Goal: Communication & Community: Share content

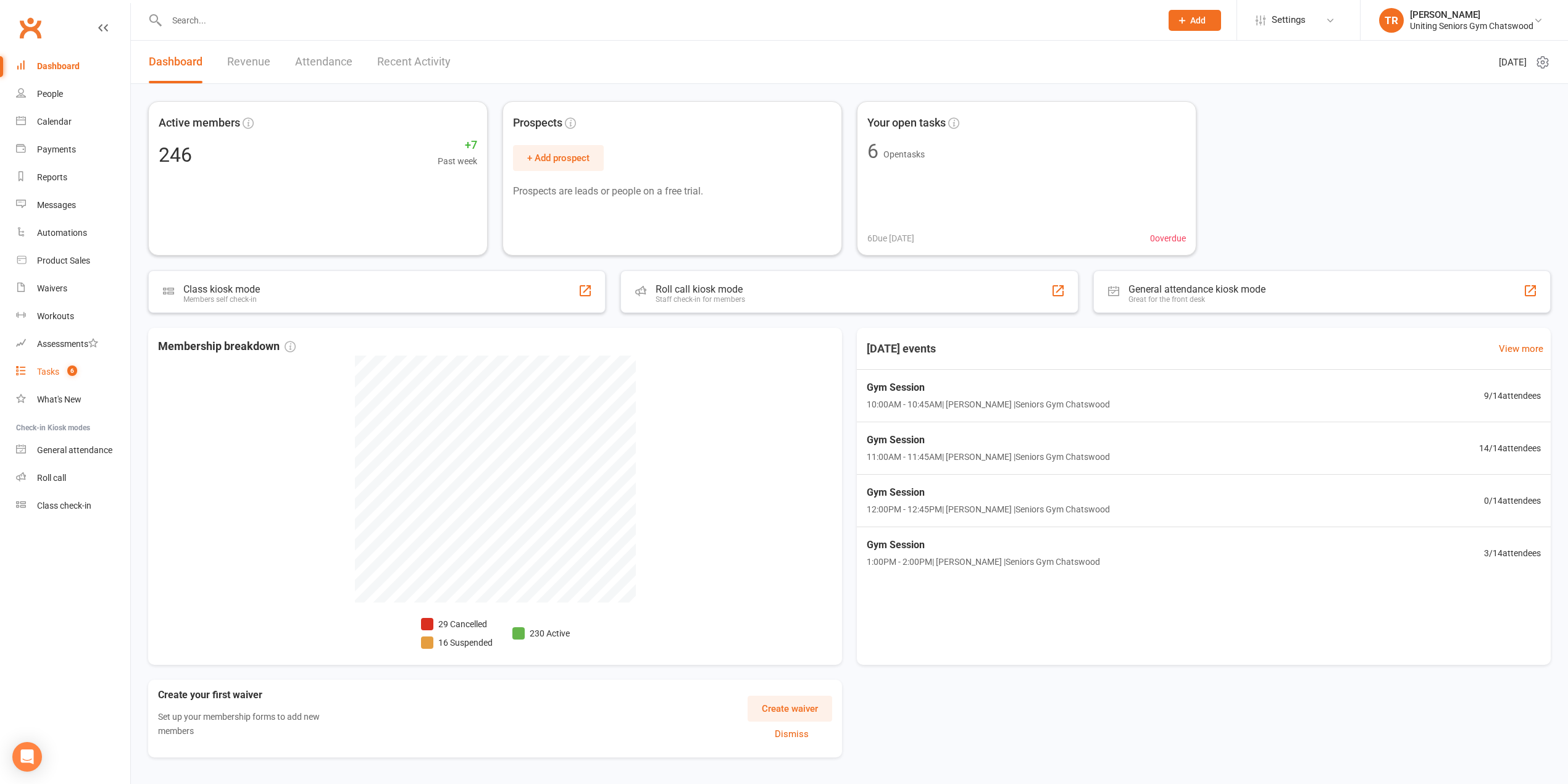
click at [29, 360] on link "Tasks 6" at bounding box center [73, 372] width 114 height 28
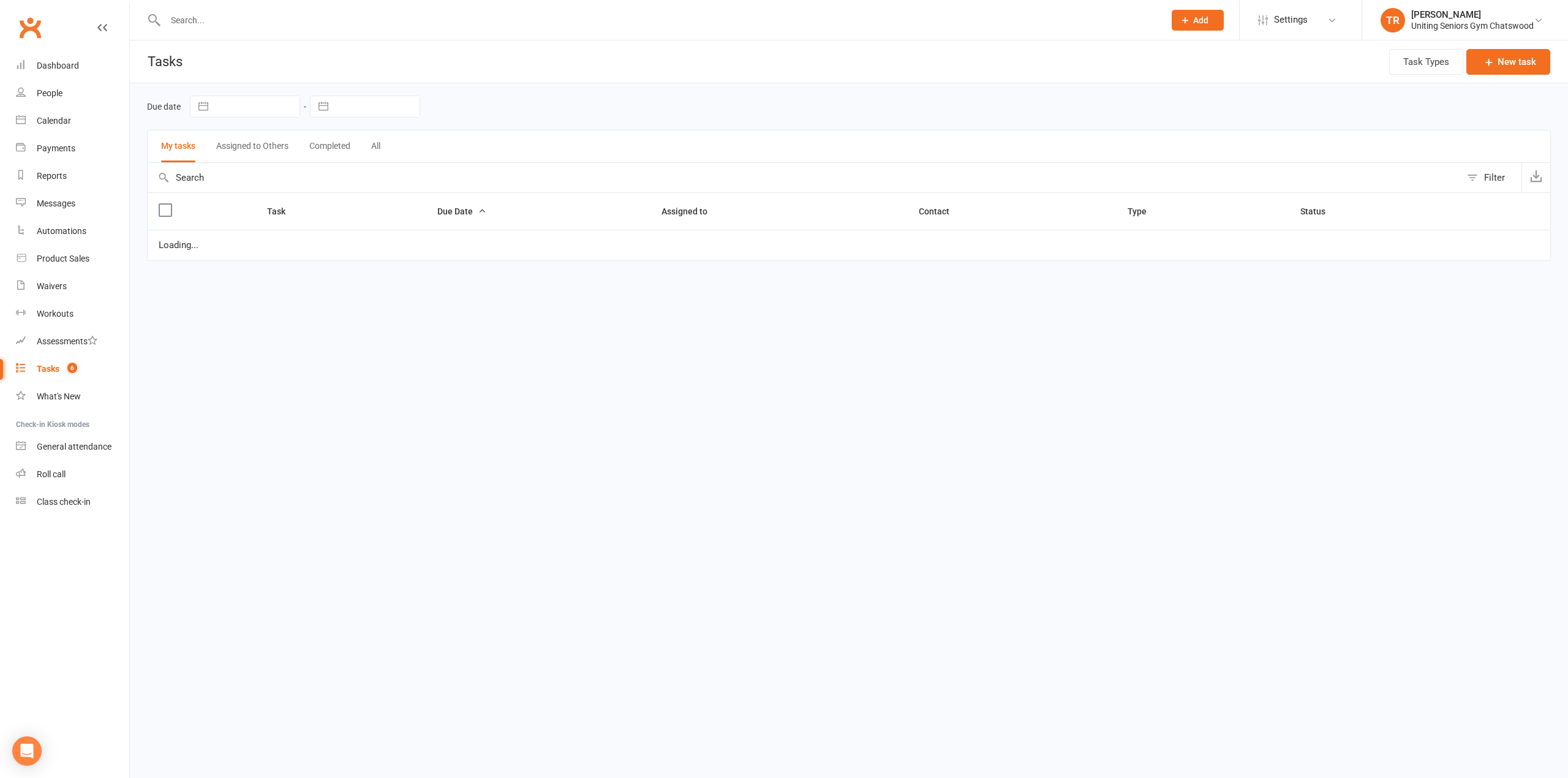
select select "started"
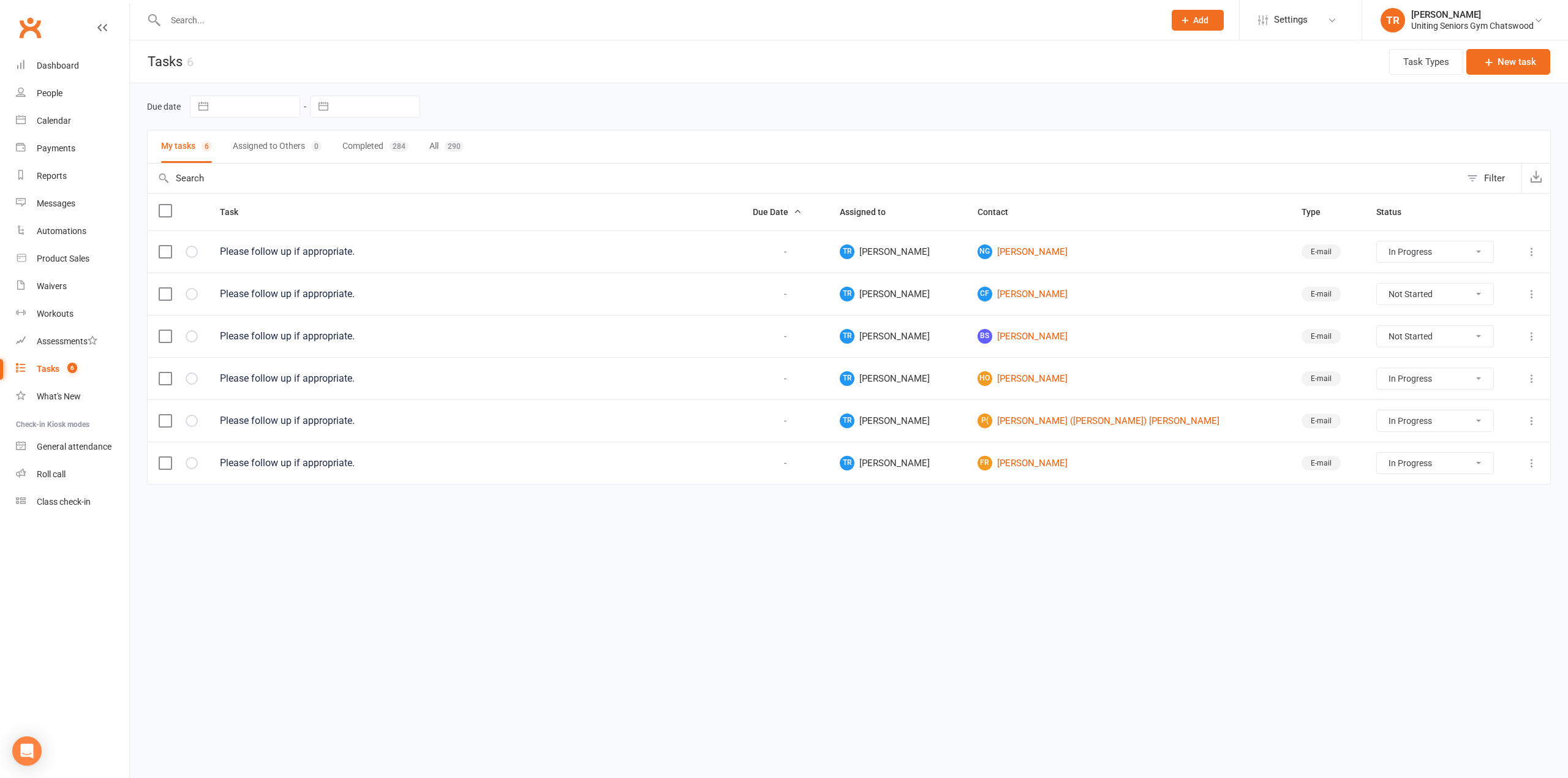
drag, startPoint x: 278, startPoint y: 32, endPoint x: 274, endPoint y: 26, distance: 7.2
click at [276, 32] on div at bounding box center [651, 20] width 1009 height 40
click at [274, 23] on input "text" at bounding box center [658, 20] width 994 height 17
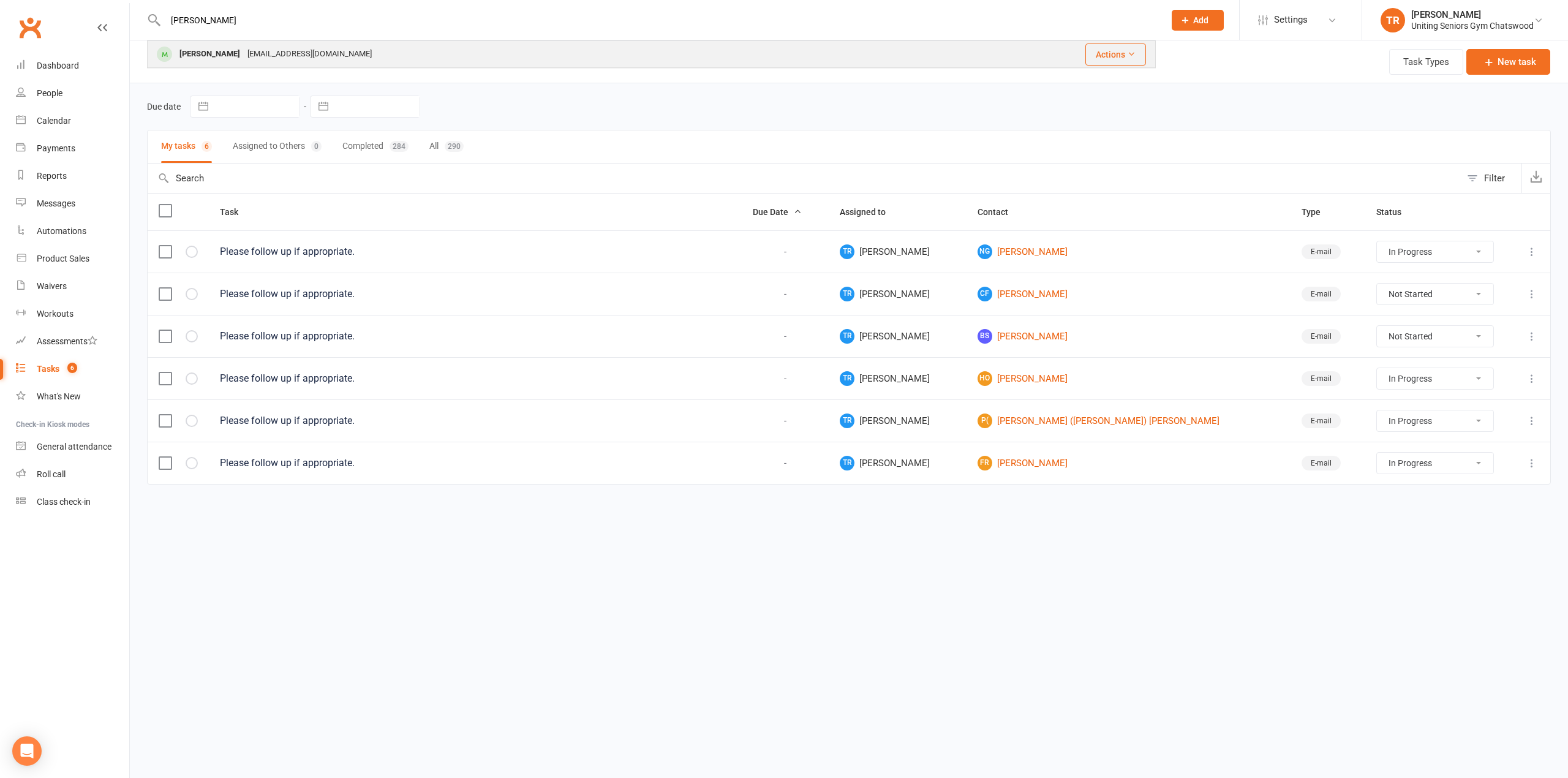
type input "[PERSON_NAME]"
click at [236, 52] on div "[PERSON_NAME]" at bounding box center [210, 54] width 68 height 18
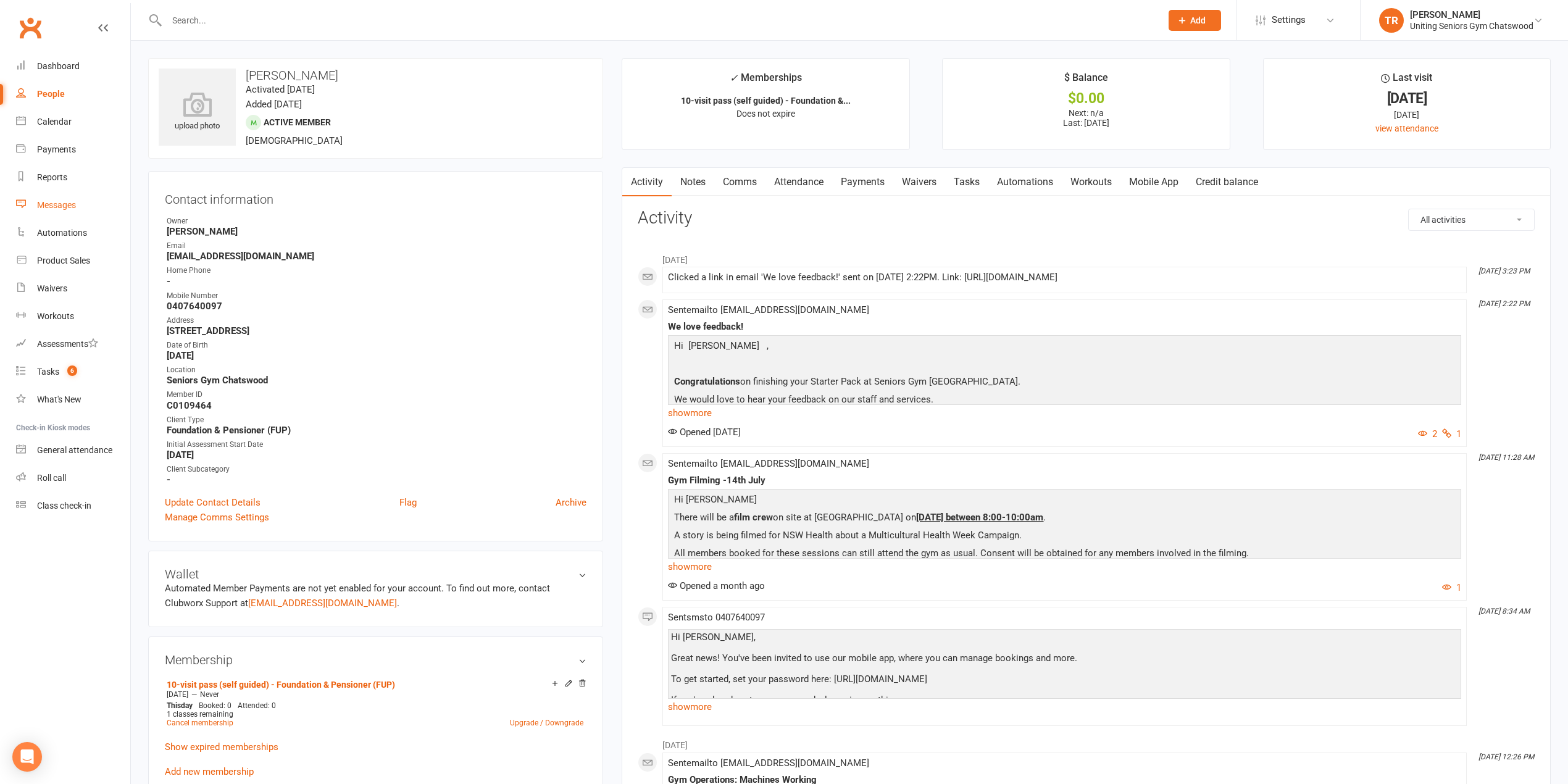
click at [55, 205] on div "Messages" at bounding box center [56, 205] width 39 height 10
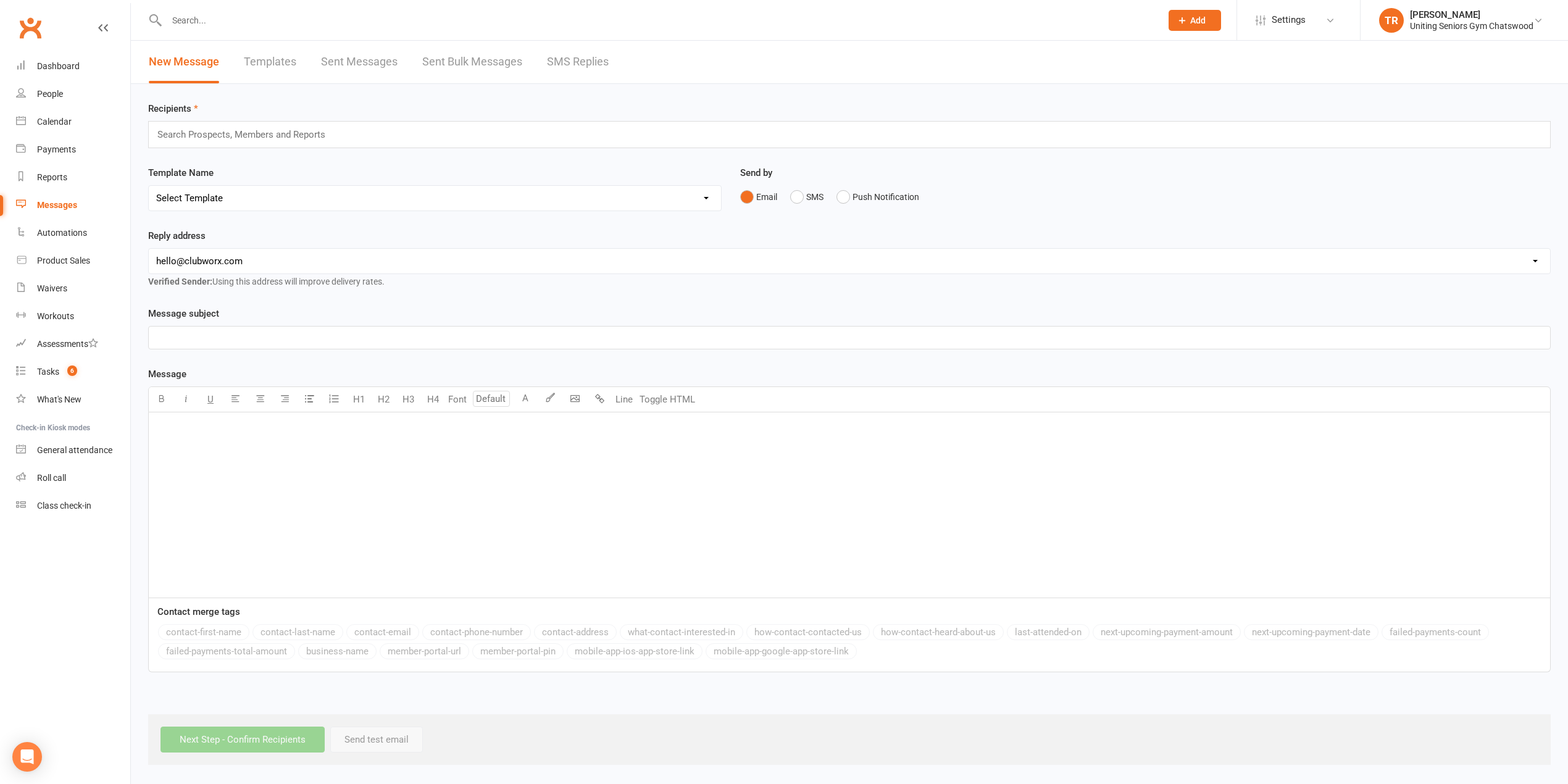
click at [285, 137] on input "text" at bounding box center [247, 134] width 181 height 16
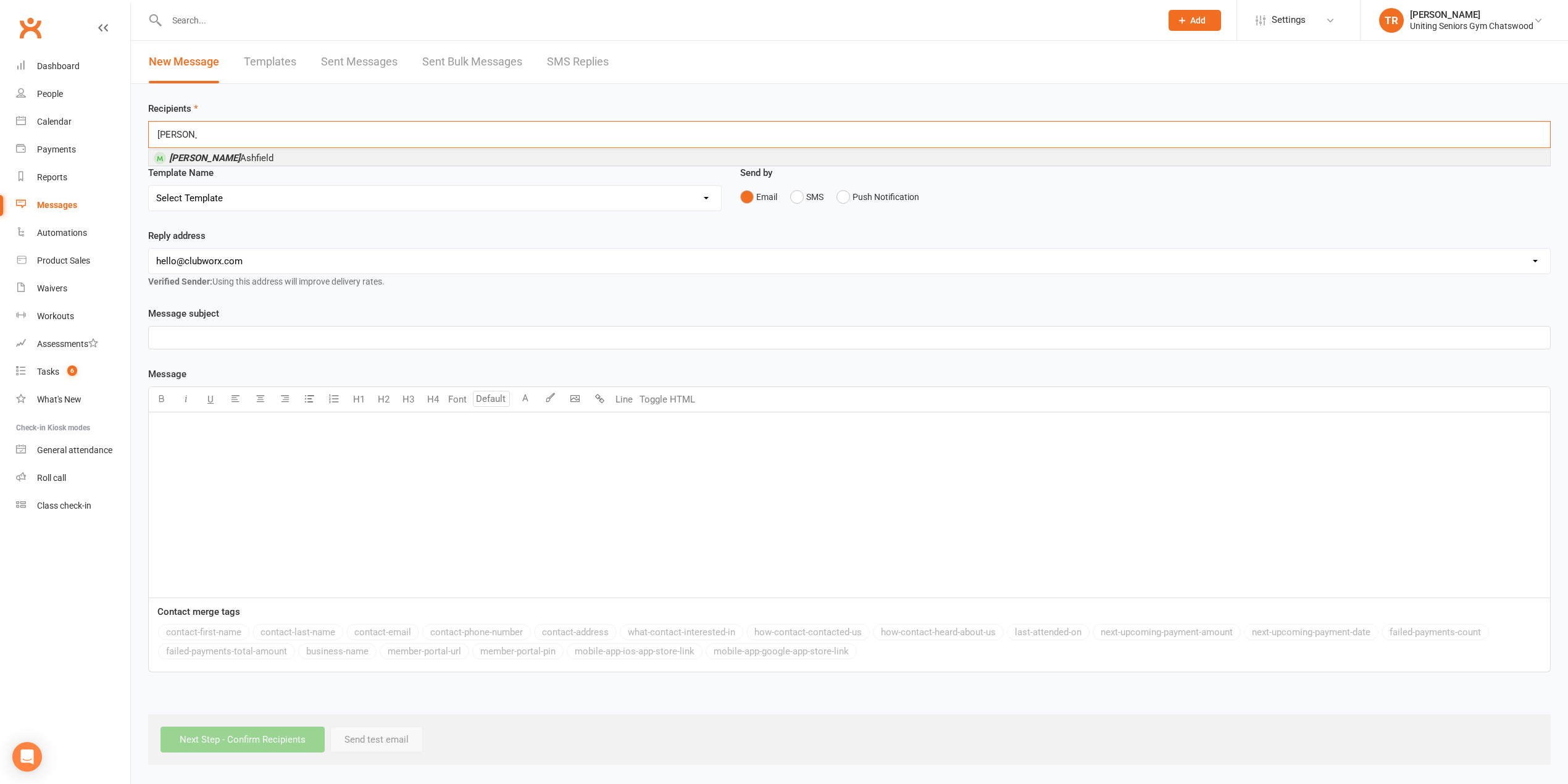
type input "[PERSON_NAME]"
click at [275, 151] on li "[PERSON_NAME]" at bounding box center [849, 158] width 1401 height 15
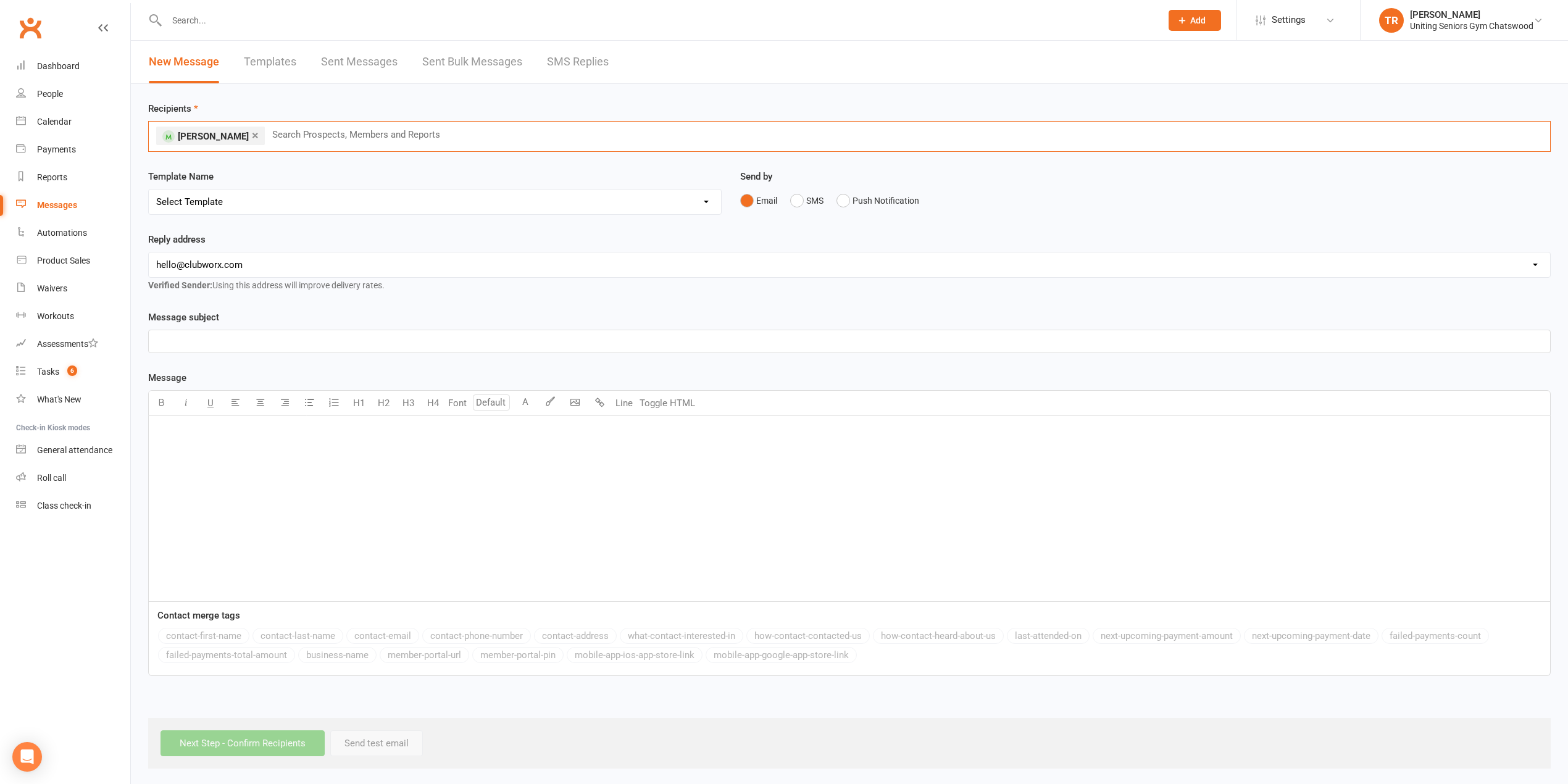
click at [221, 210] on select "Select Template [Email] PE2 - Bookings [Email] Christmas Closure [SMS] Gym Open…" at bounding box center [435, 201] width 572 height 25
select select "7"
click at [149, 190] on select "Select Template [Email] PE2 - Bookings [Email] Christmas Closure [SMS] Gym Open…" at bounding box center [435, 201] width 572 height 25
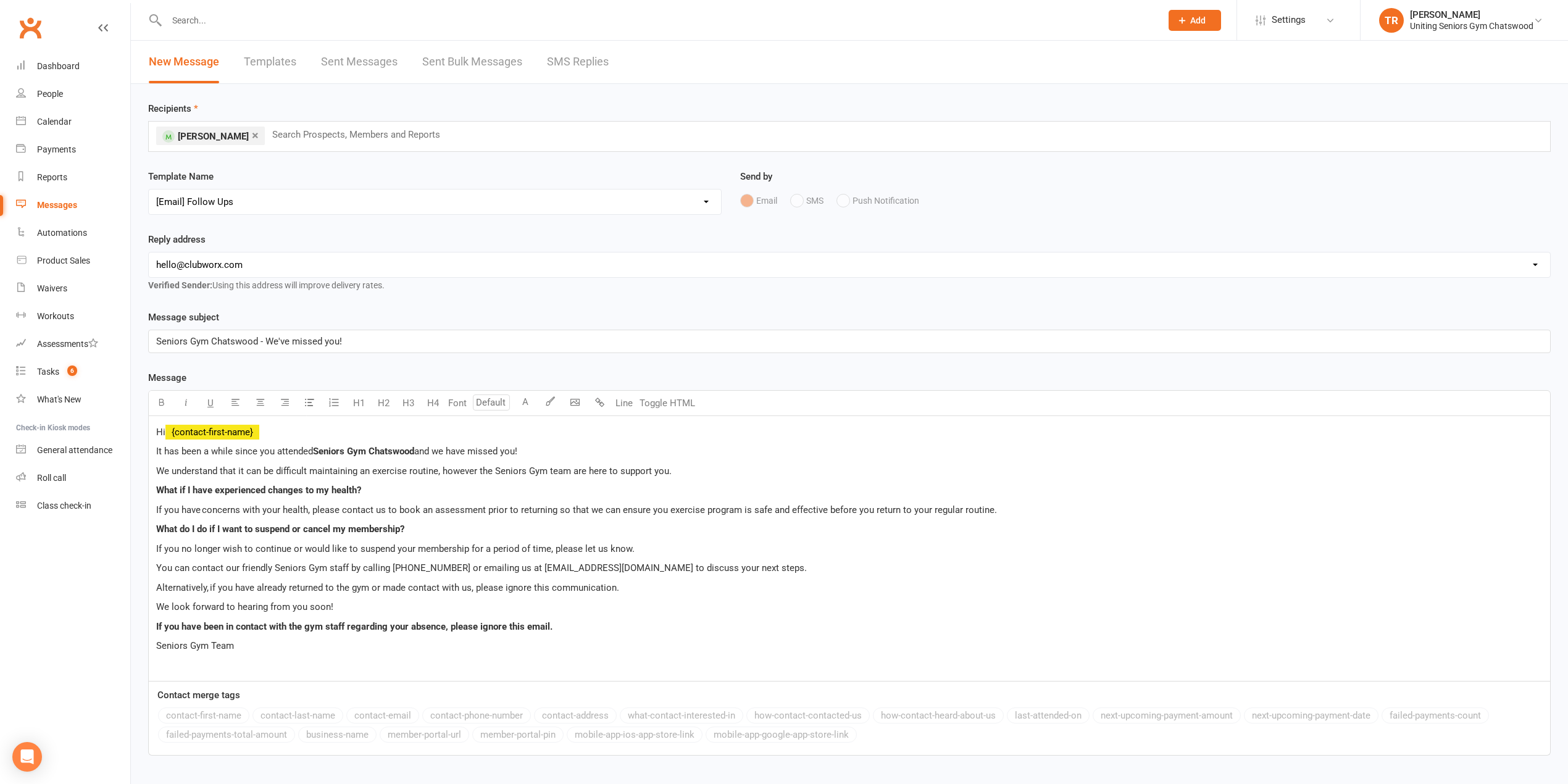
click at [226, 264] on select "[EMAIL_ADDRESS][DOMAIN_NAME] [EMAIL_ADDRESS][DOMAIN_NAME] [EMAIL_ADDRESS][DOMAI…" at bounding box center [849, 264] width 1401 height 25
select select "13"
click at [149, 253] on select "[EMAIL_ADDRESS][DOMAIN_NAME] [EMAIL_ADDRESS][DOMAIN_NAME] [EMAIL_ADDRESS][DOMAI…" at bounding box center [849, 264] width 1401 height 25
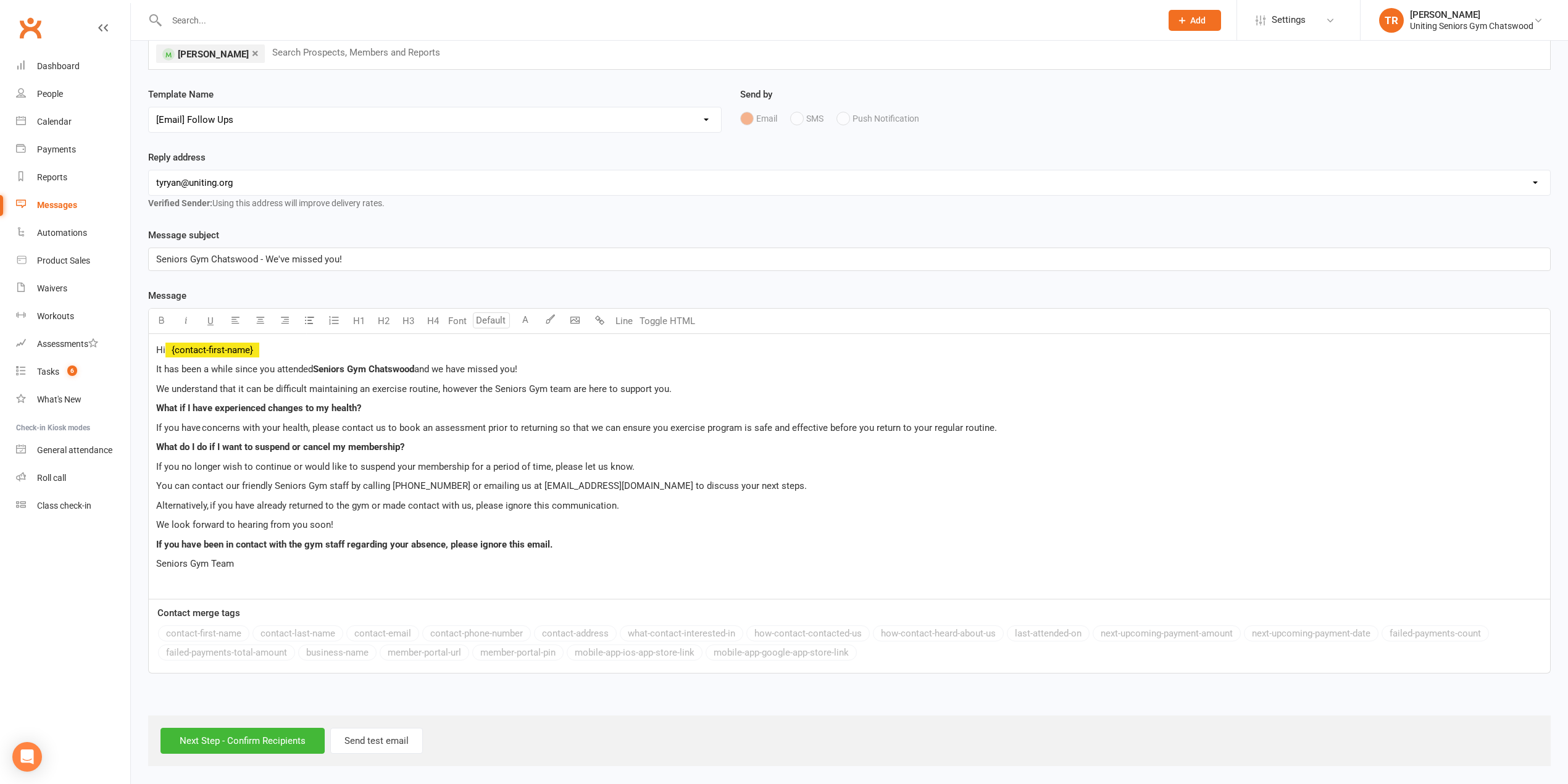
scroll to position [86, 0]
click at [271, 738] on input "Next Step - Confirm Recipients" at bounding box center [243, 740] width 164 height 26
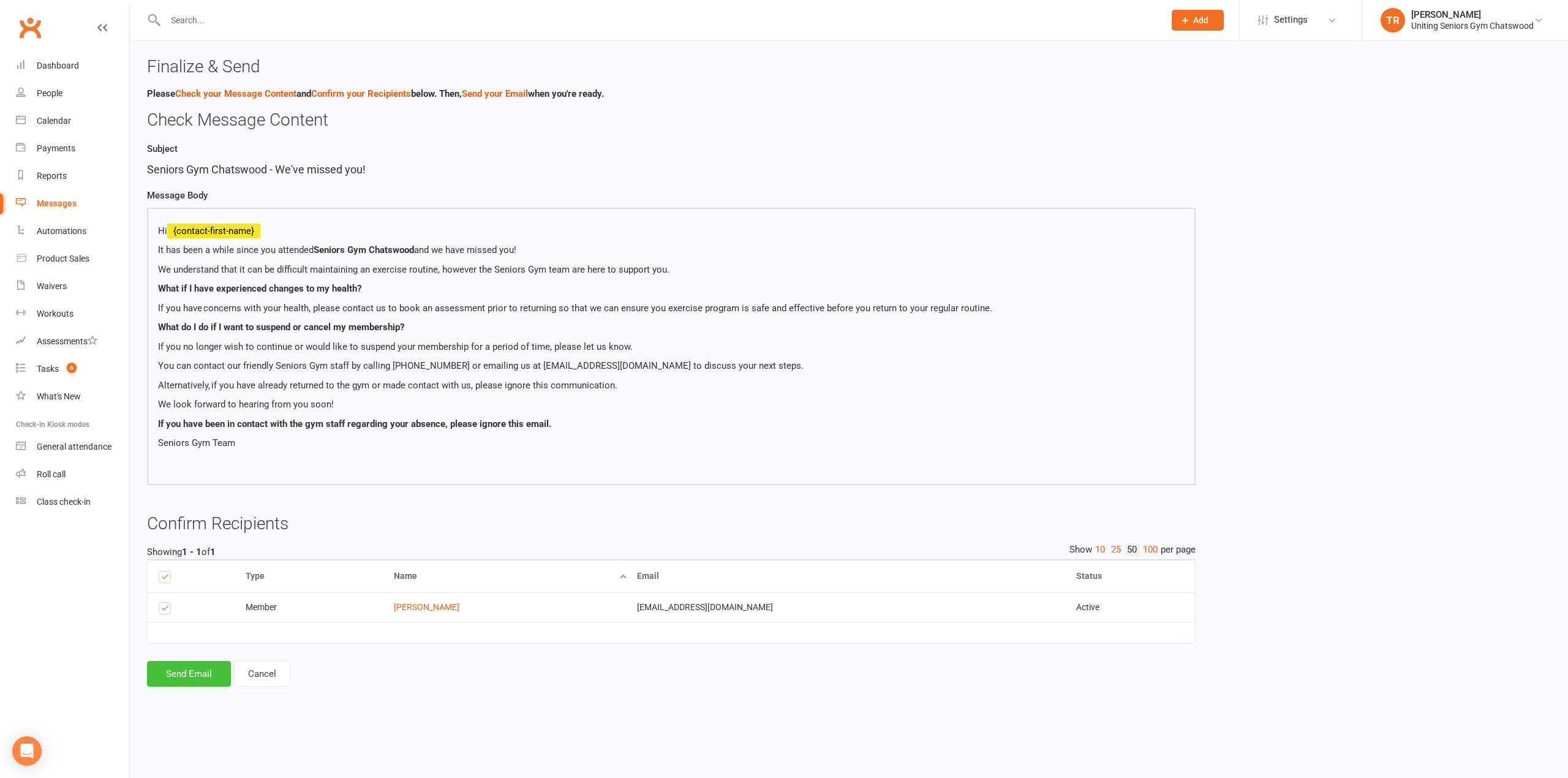
click at [206, 682] on button "Send Email" at bounding box center [189, 673] width 84 height 26
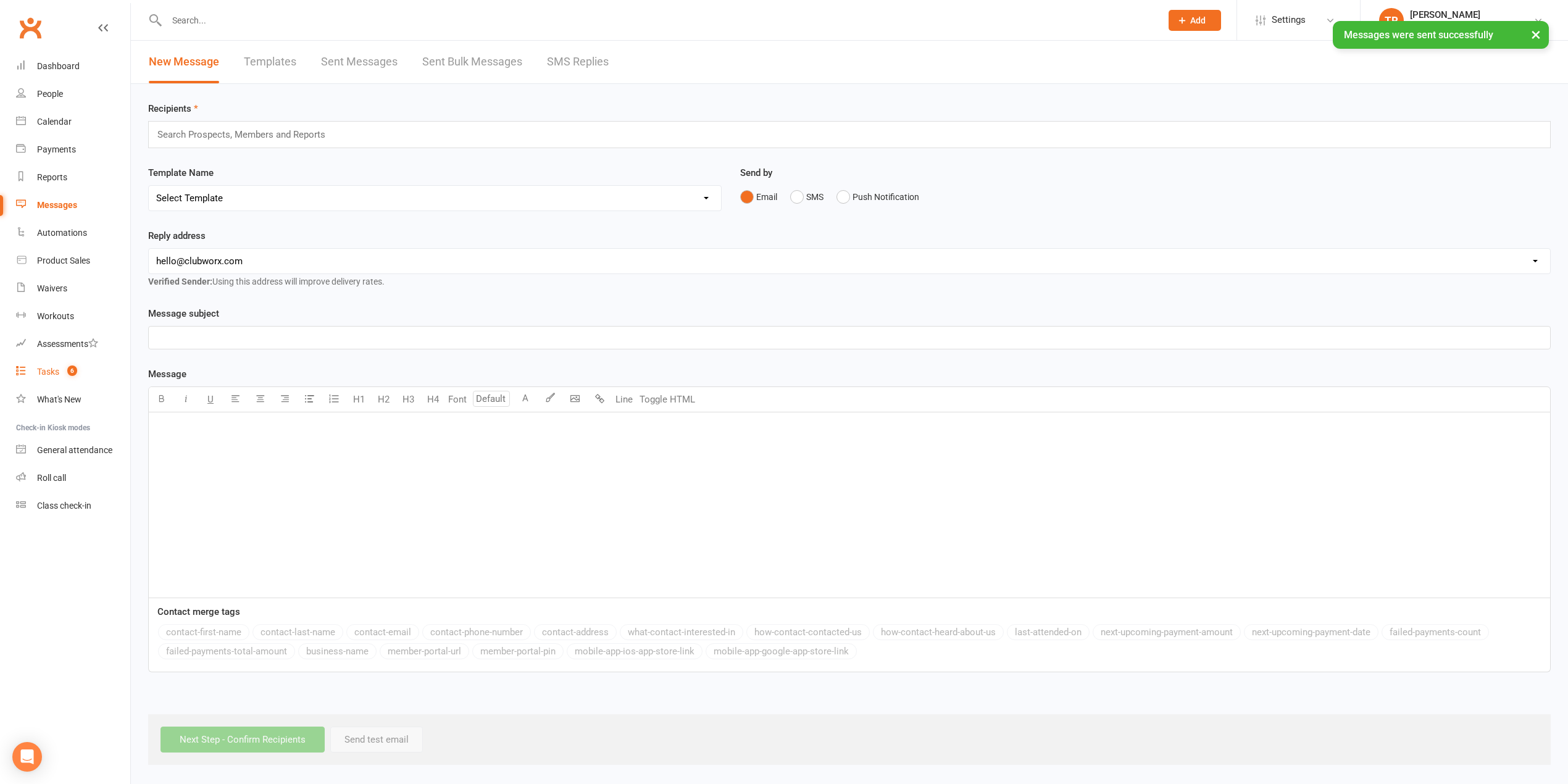
click at [59, 380] on link "Tasks 6" at bounding box center [73, 372] width 114 height 28
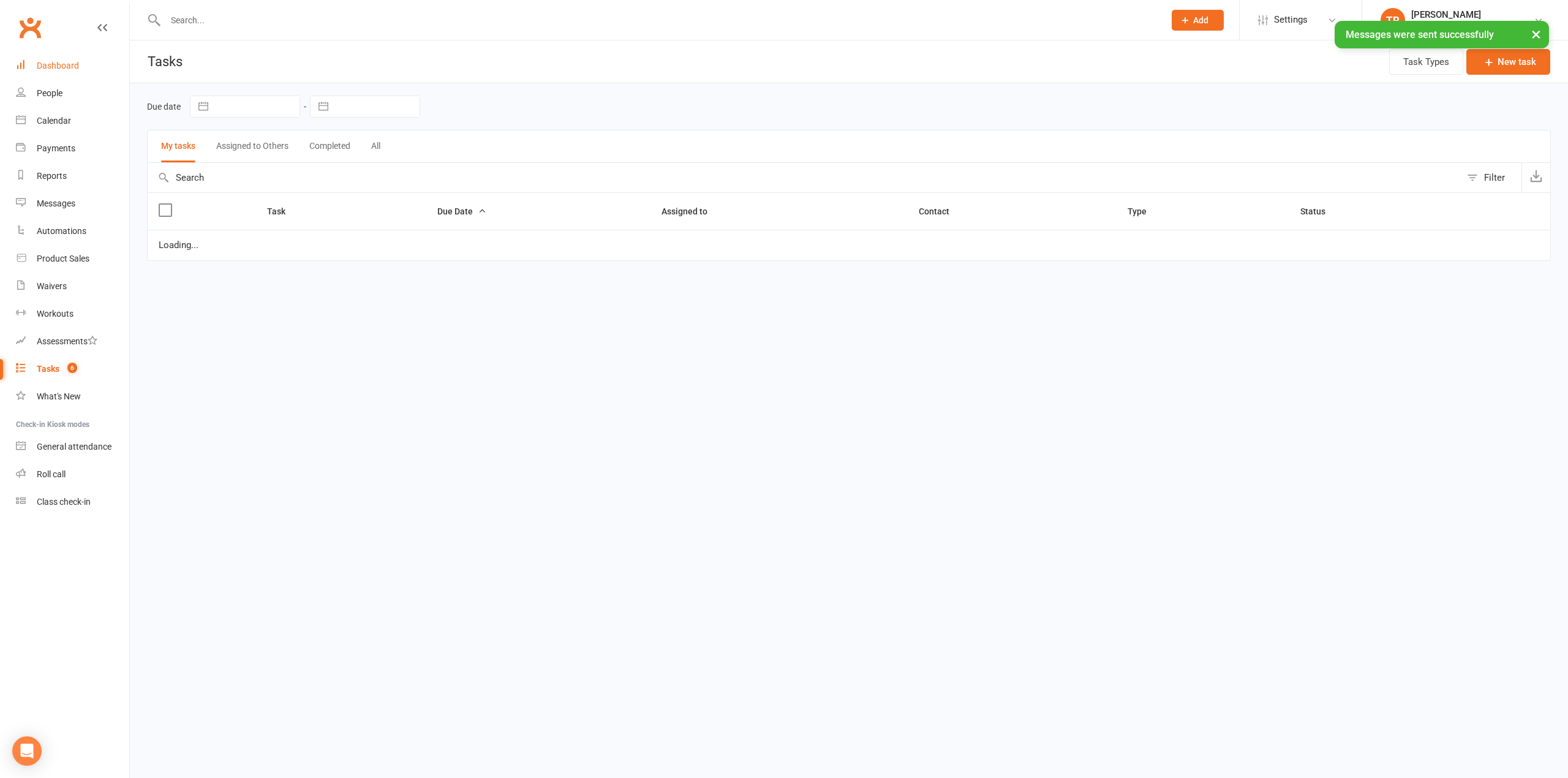
select select "started"
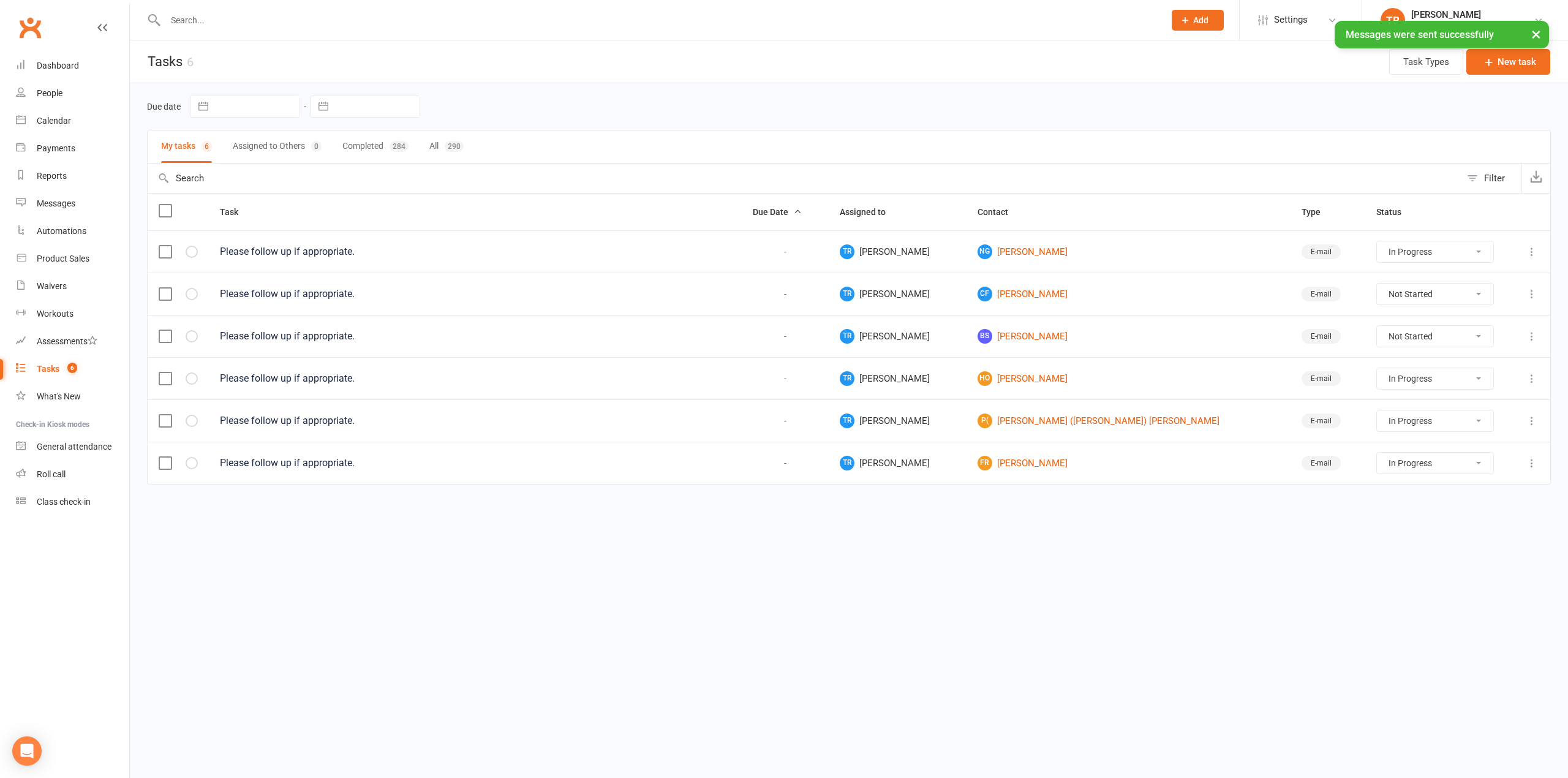
click at [66, 21] on div "× Messages were sent successfully" at bounding box center [776, 21] width 1552 height 0
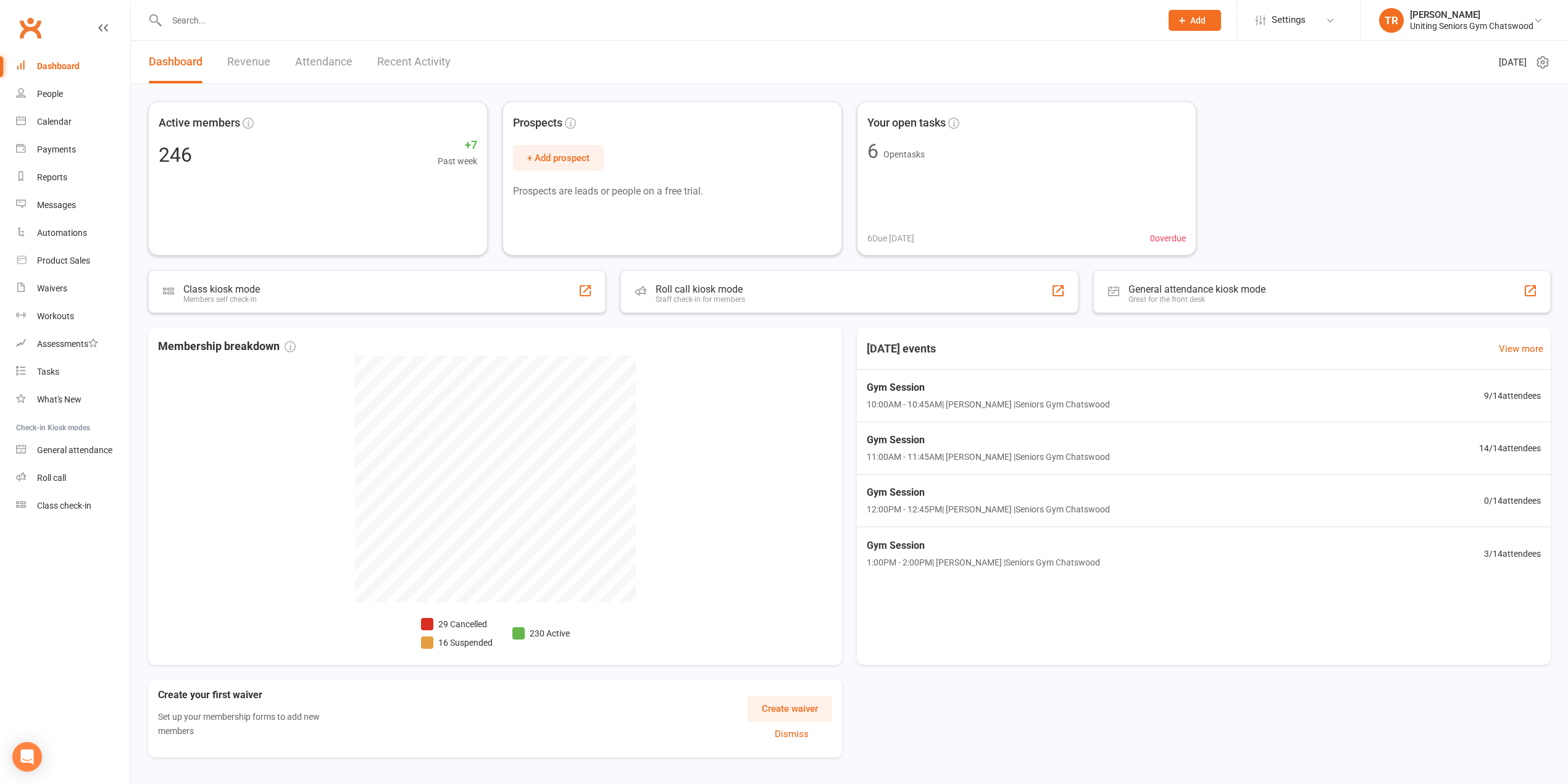
click at [210, 34] on div at bounding box center [650, 20] width 1004 height 40
click at [221, 32] on div at bounding box center [650, 20] width 1004 height 40
click at [186, 8] on div at bounding box center [650, 20] width 1004 height 40
click at [189, 15] on input "text" at bounding box center [657, 20] width 990 height 17
type input "[PERSON_NAME]"
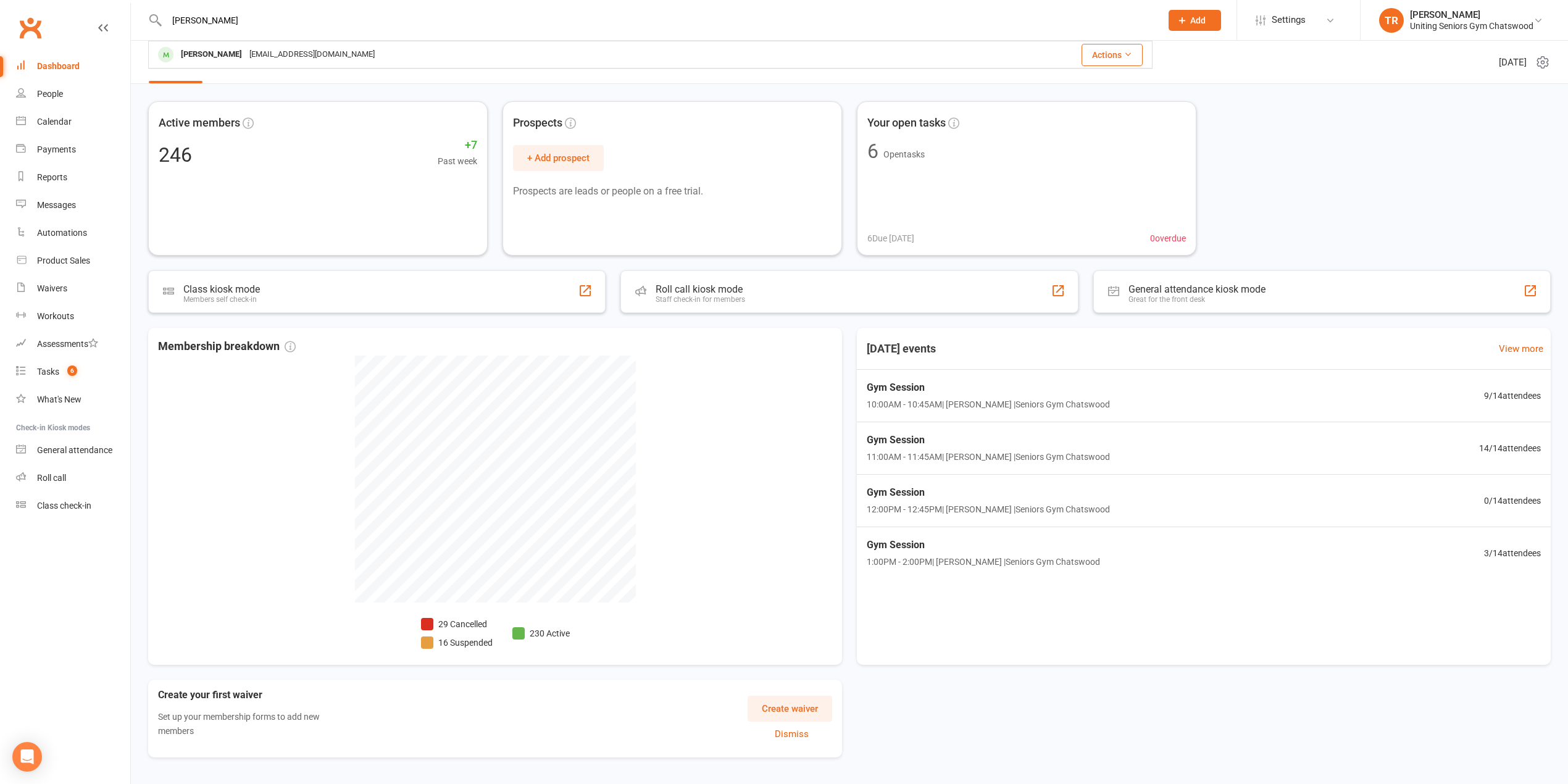
click at [198, 57] on div "[PERSON_NAME]" at bounding box center [212, 55] width 69 height 18
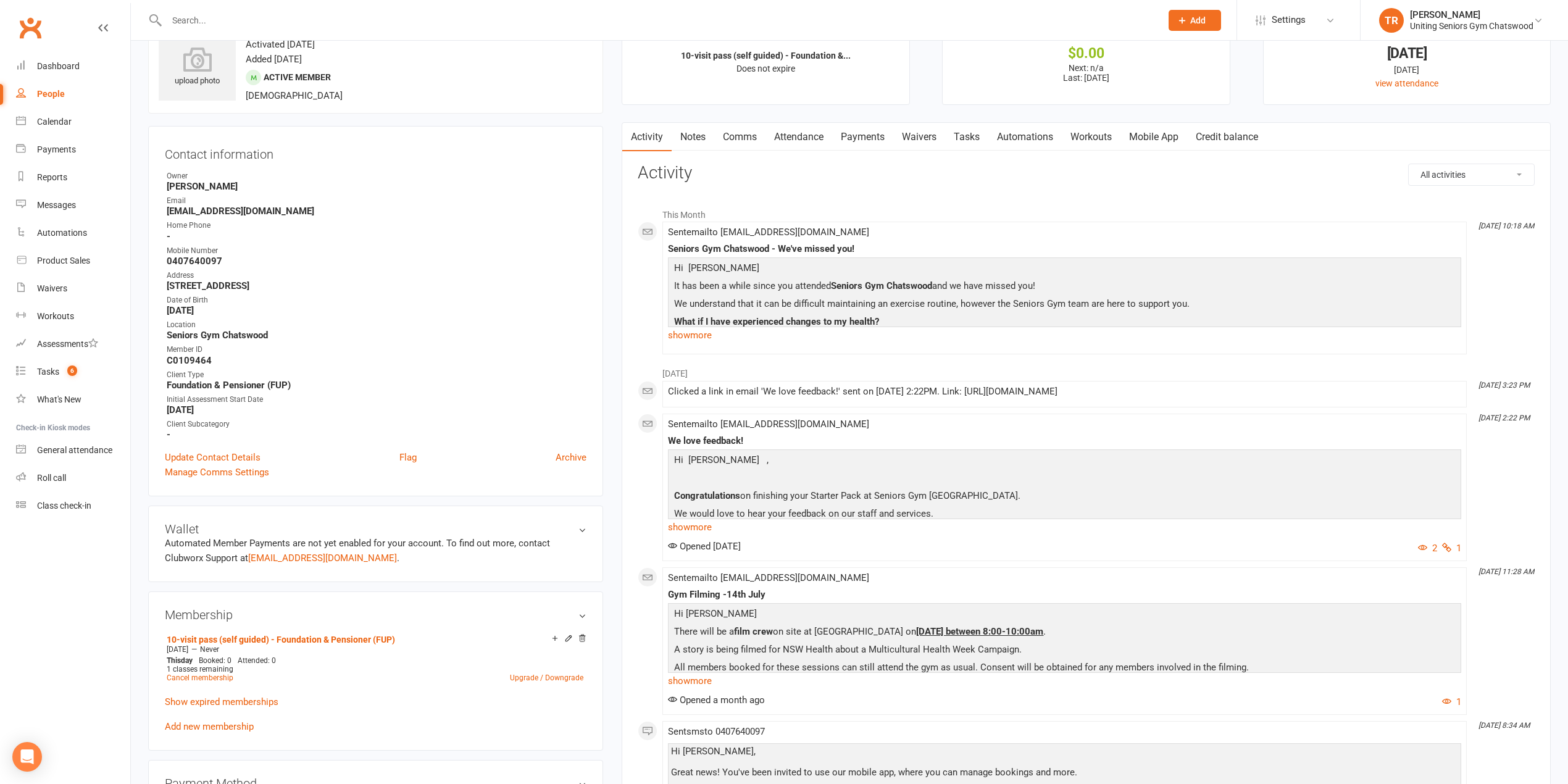
scroll to position [82, 0]
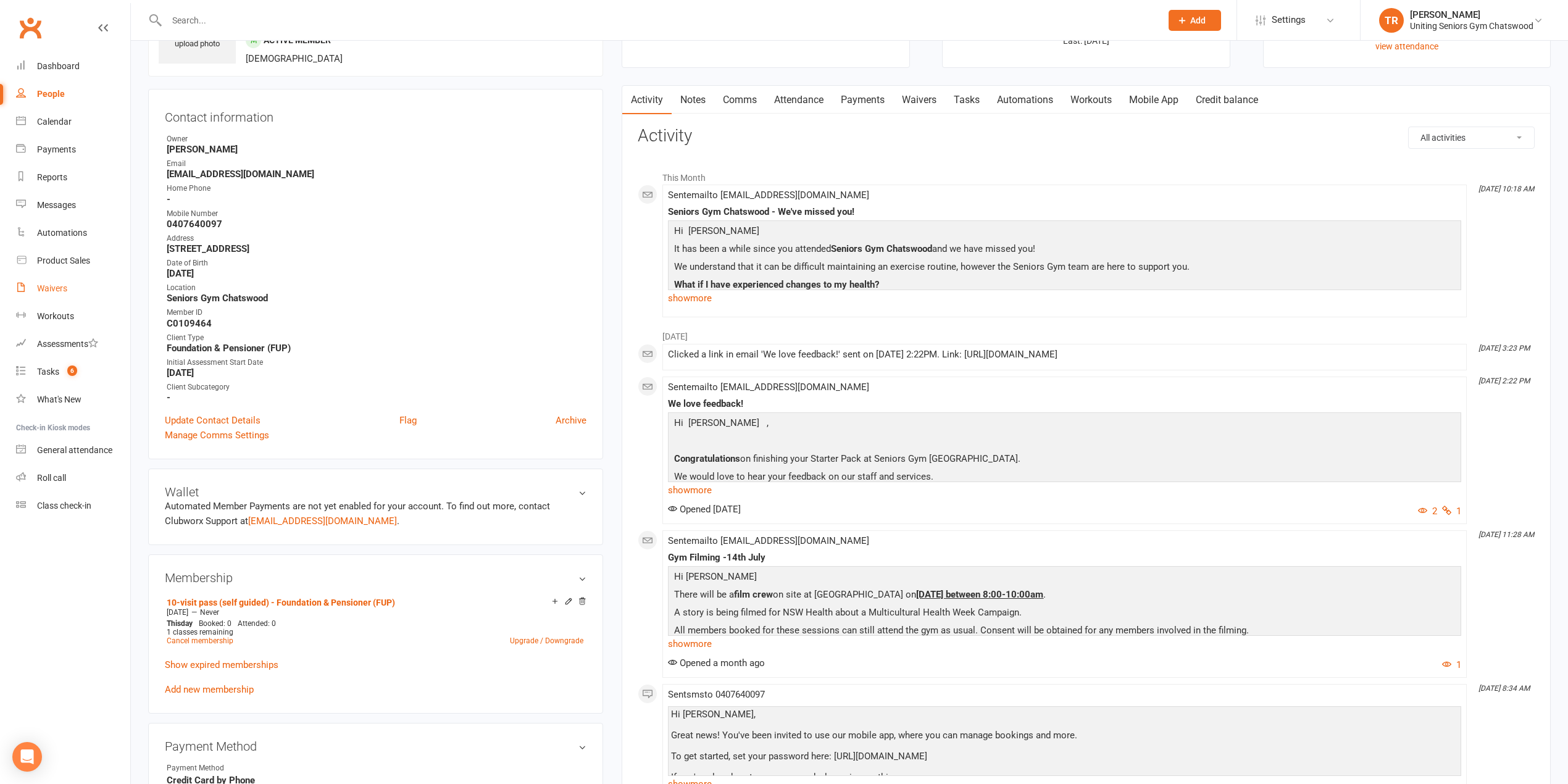
click at [53, 290] on div "Waivers" at bounding box center [52, 288] width 31 height 10
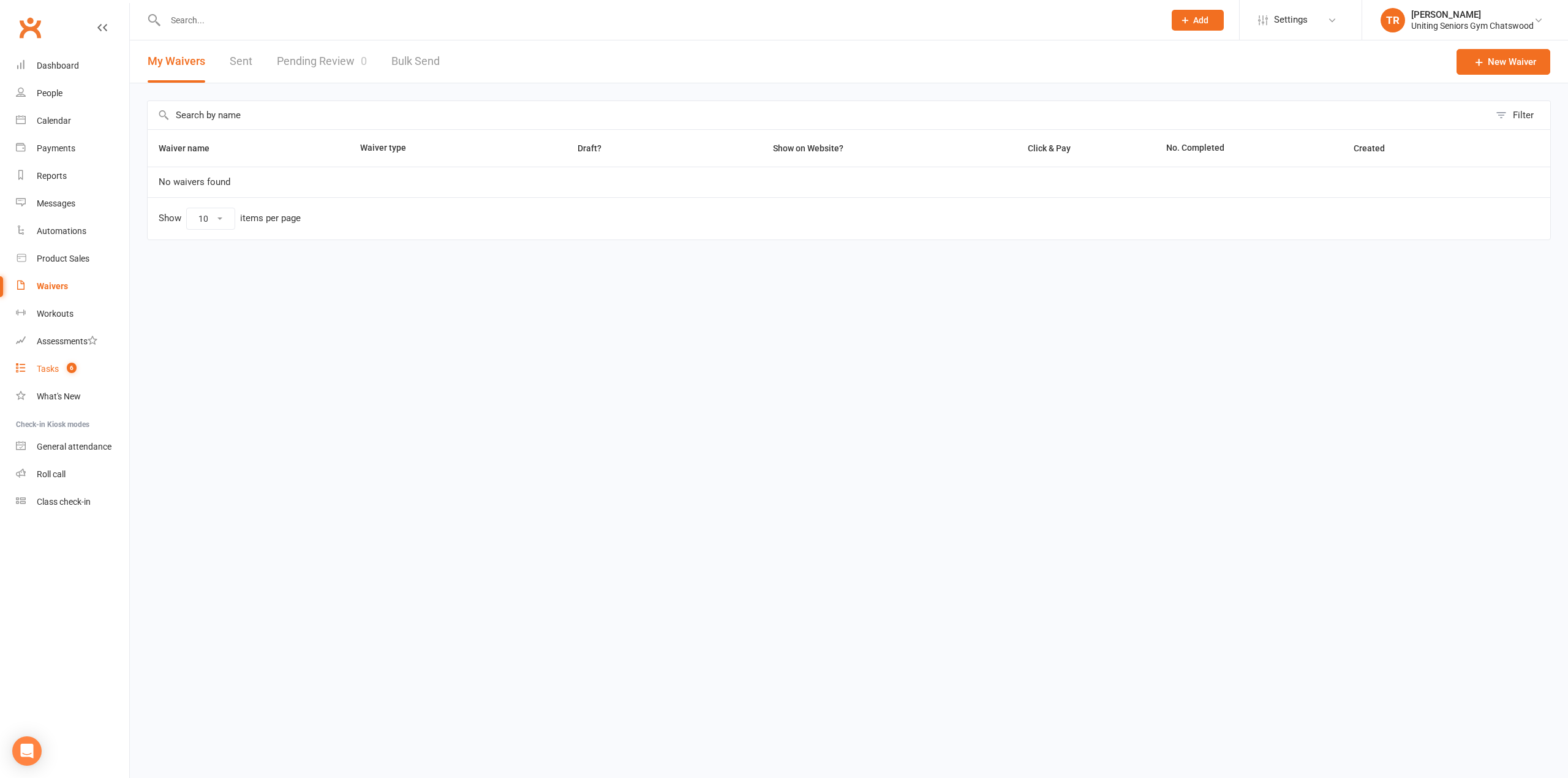
drag, startPoint x: 49, startPoint y: 368, endPoint x: 504, endPoint y: 375, distance: 455.1
click at [49, 366] on div "Tasks" at bounding box center [47, 369] width 22 height 10
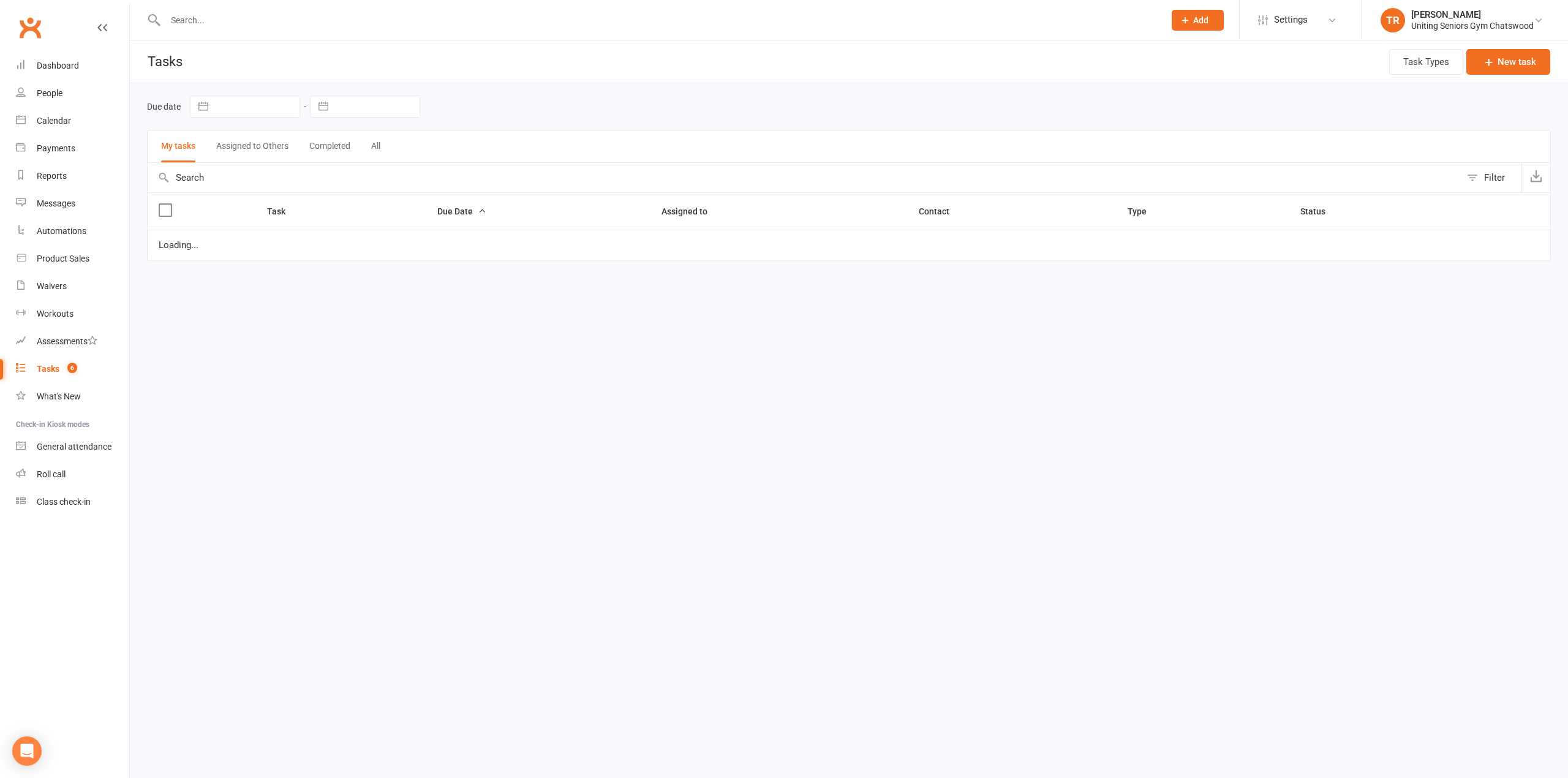
select select "started"
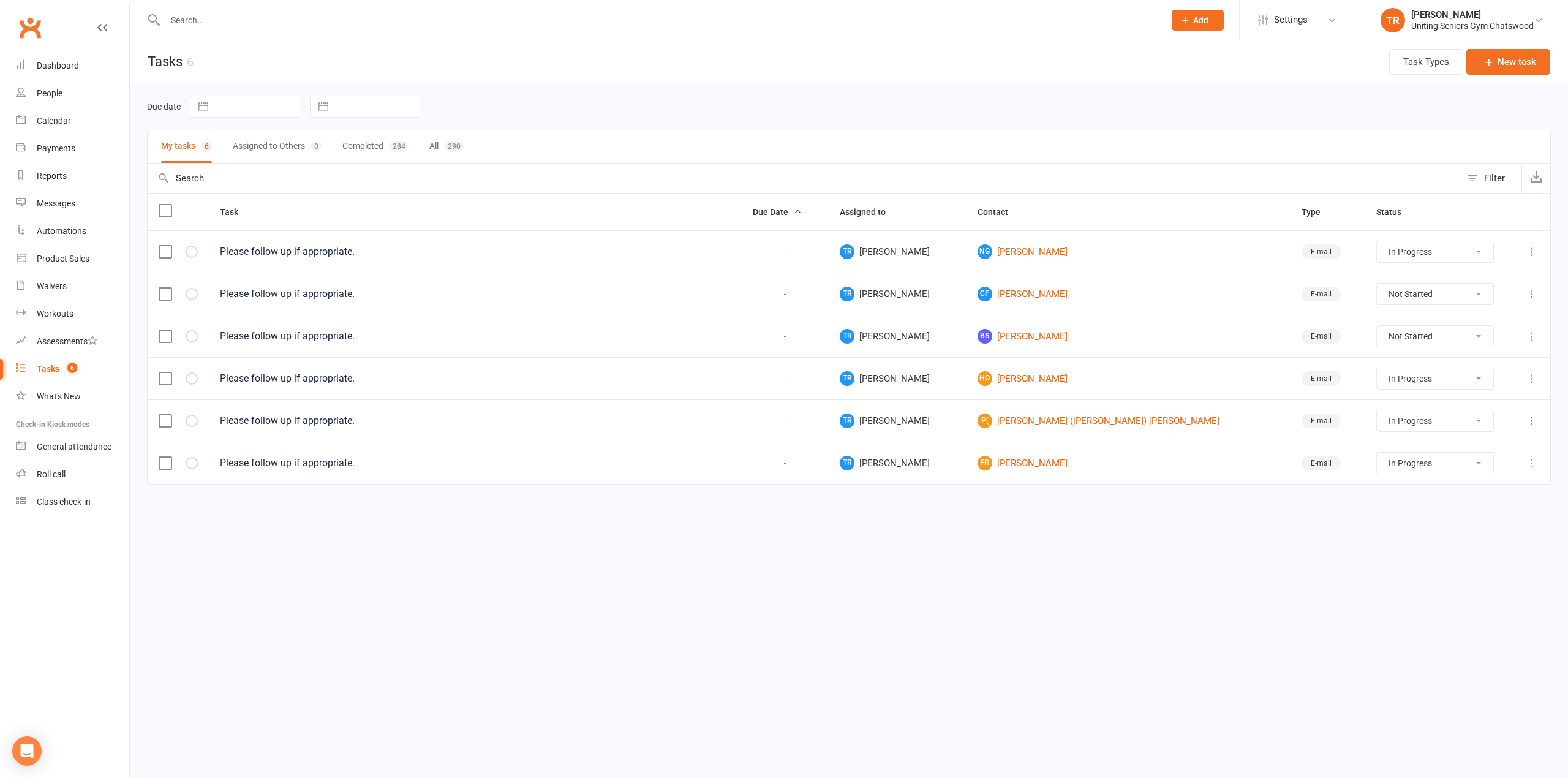
click at [241, 15] on input "text" at bounding box center [658, 20] width 994 height 17
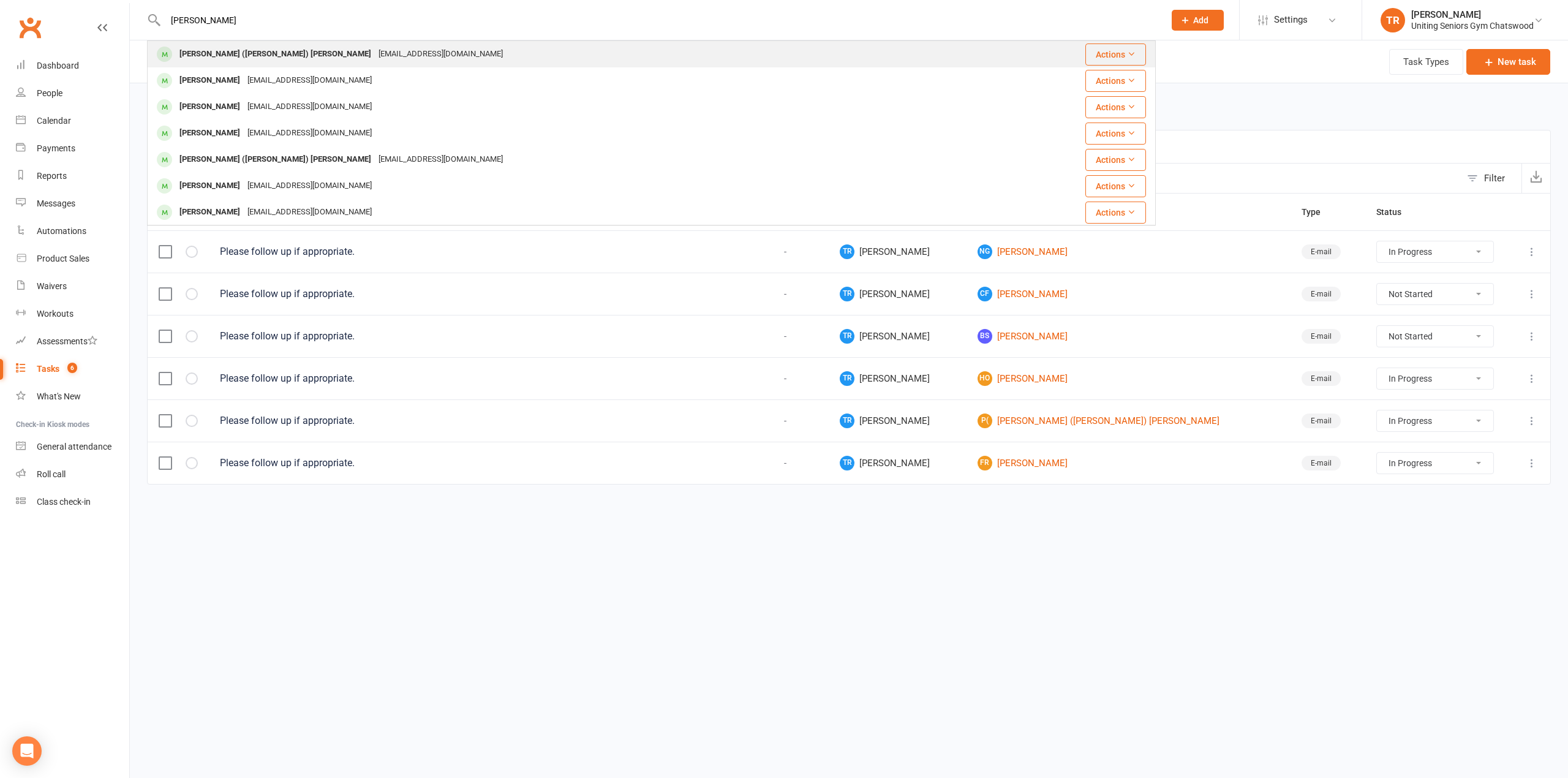
type input "[PERSON_NAME]"
click at [261, 57] on div "[PERSON_NAME] ([PERSON_NAME]) [PERSON_NAME]" at bounding box center [276, 54] width 199 height 18
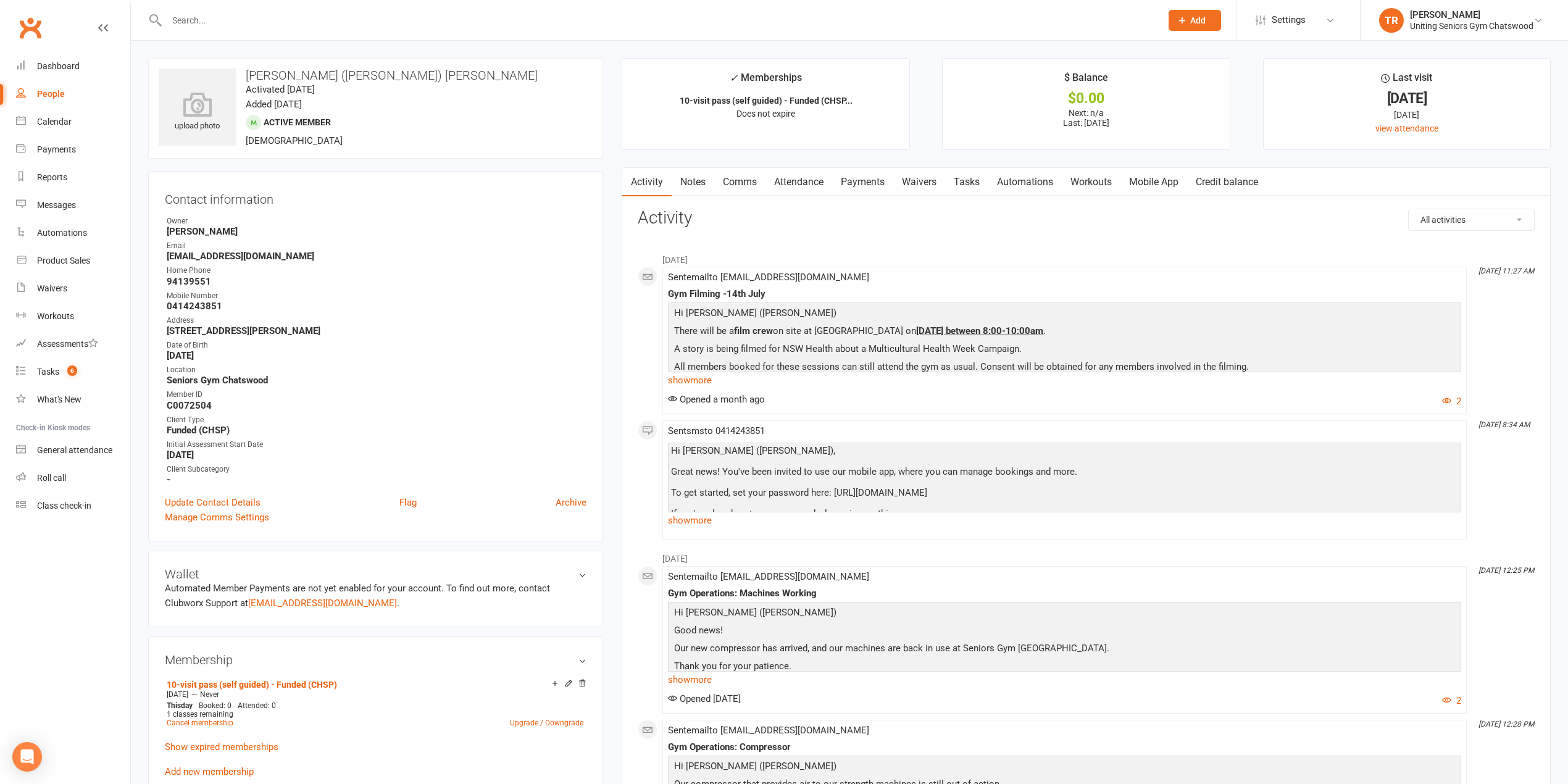
click at [311, 18] on input "text" at bounding box center [657, 20] width 990 height 17
type input "[PERSON_NAME]"
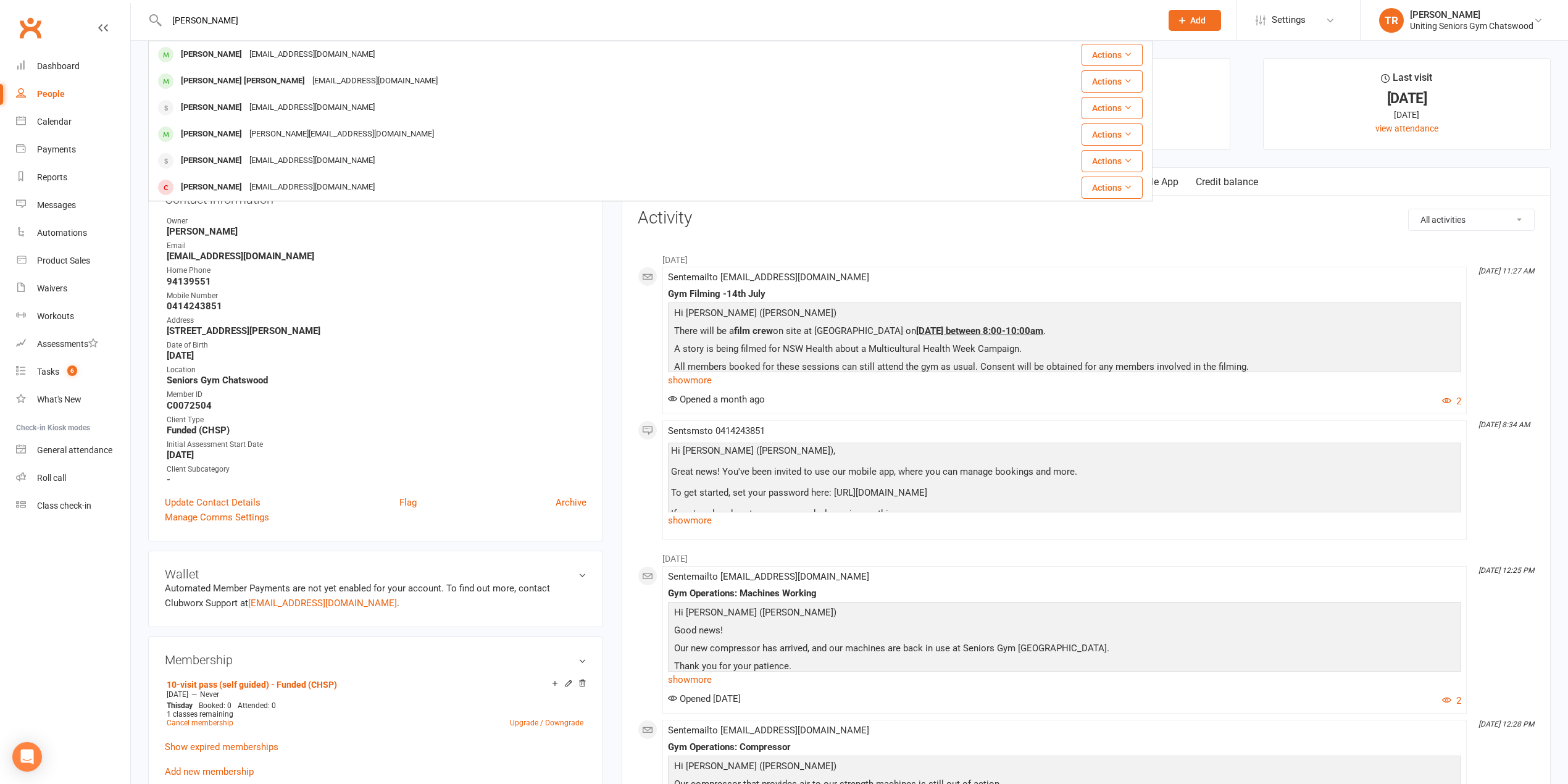
click at [227, 50] on div "[PERSON_NAME]" at bounding box center [212, 55] width 69 height 18
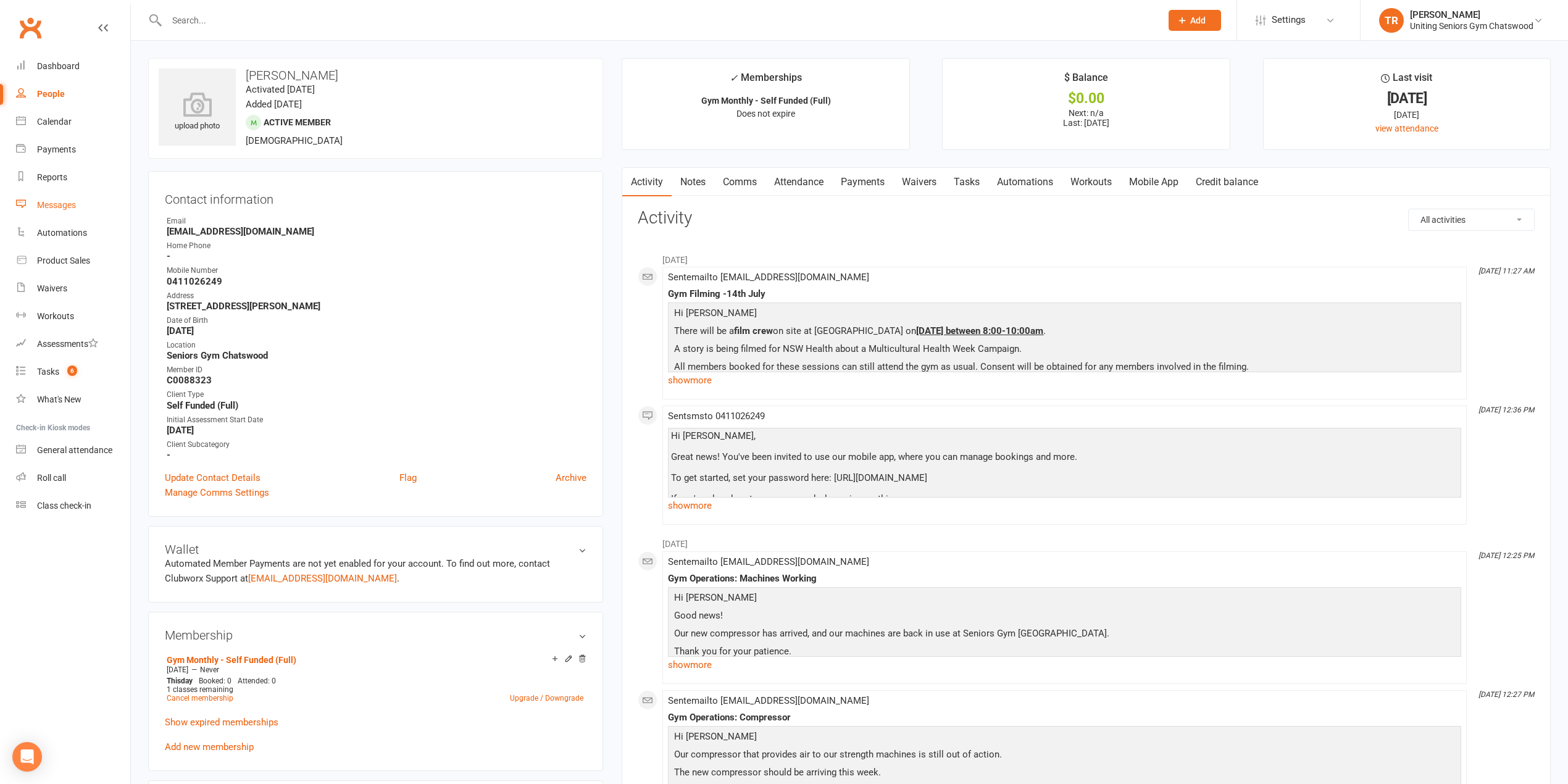
click at [50, 210] on div "Messages" at bounding box center [56, 205] width 39 height 10
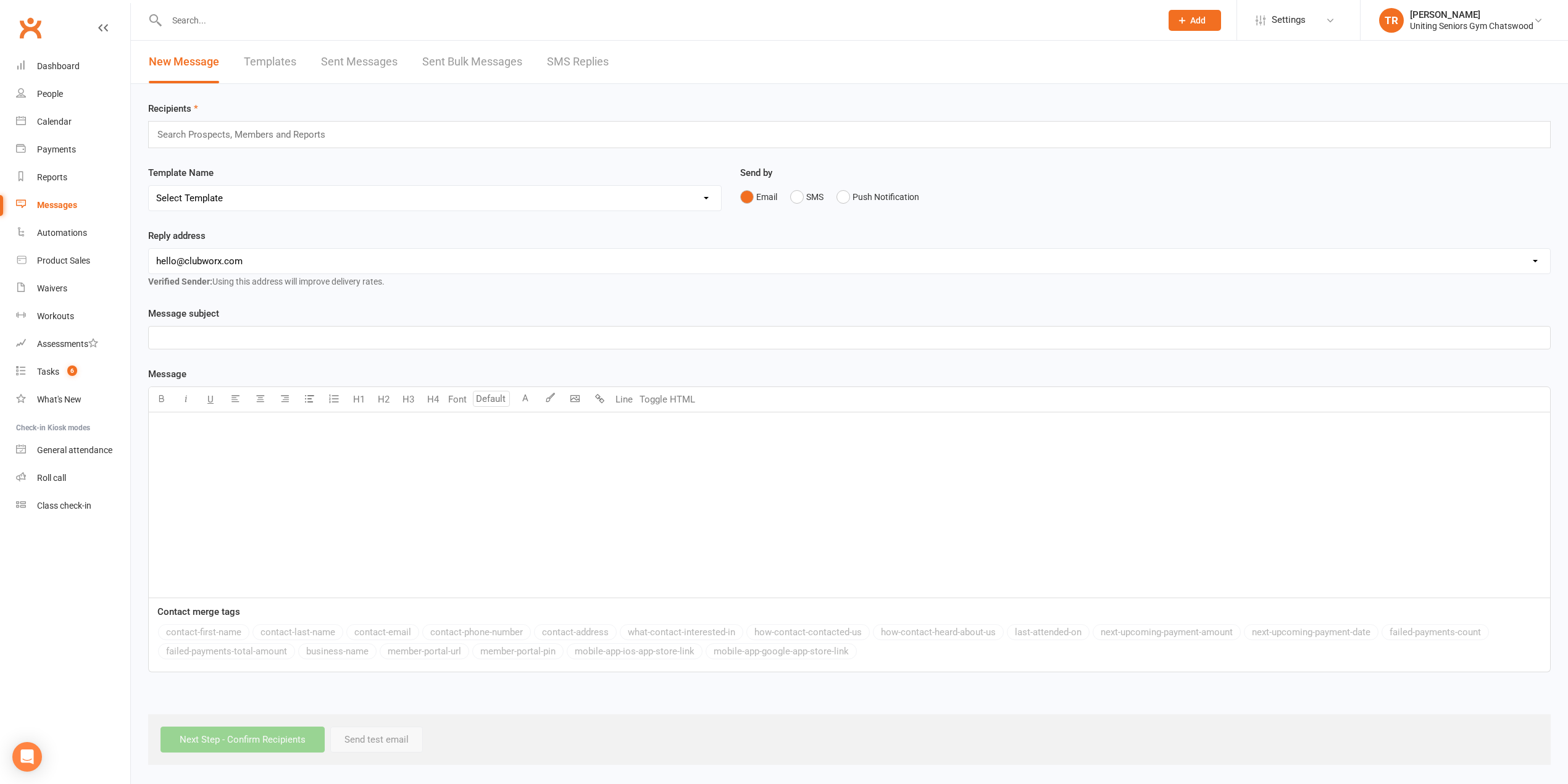
click at [303, 140] on input "text" at bounding box center [247, 134] width 181 height 16
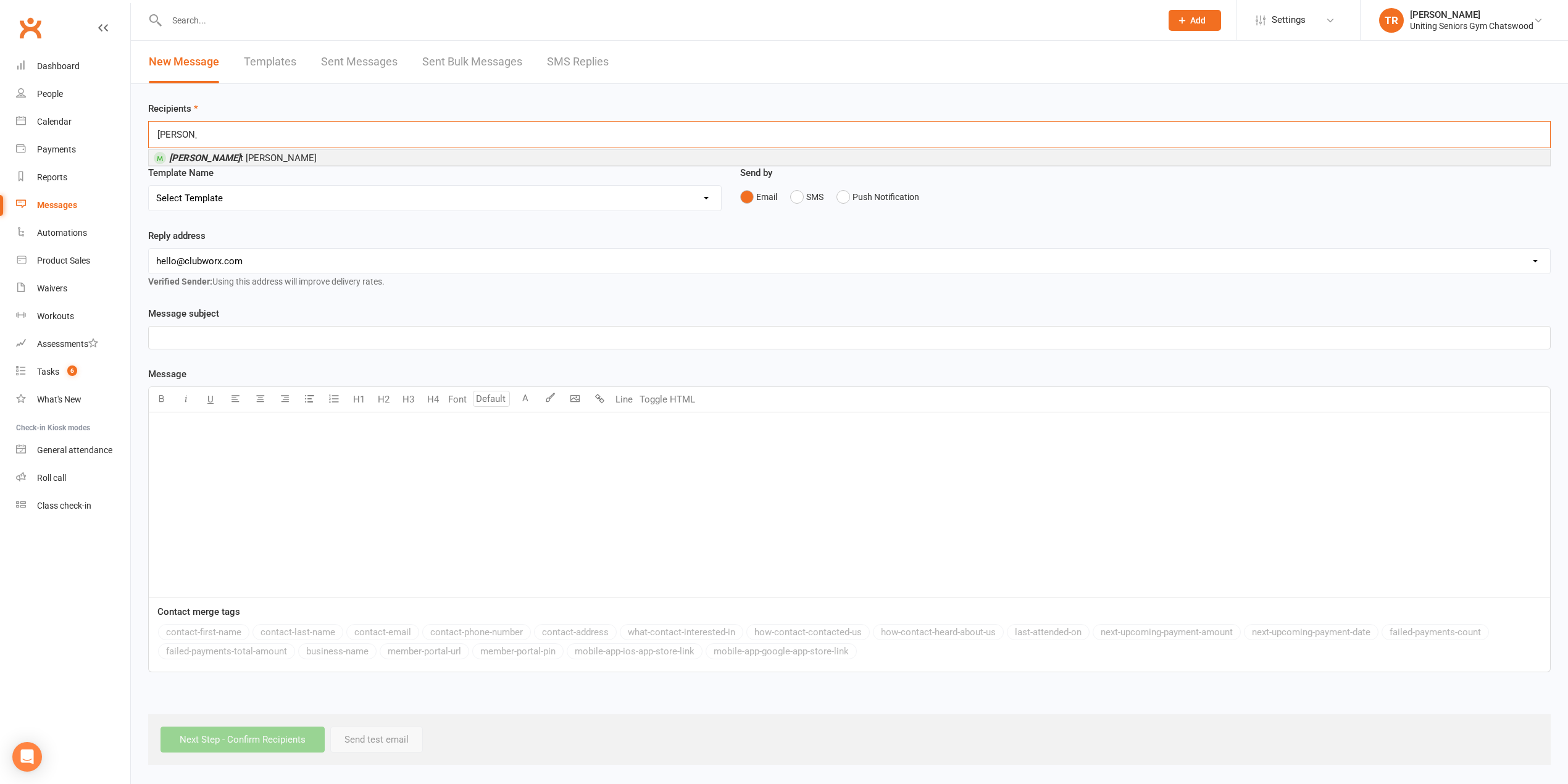
type input "[PERSON_NAME]"
drag, startPoint x: 275, startPoint y: 162, endPoint x: 280, endPoint y: 169, distance: 8.6
click at [275, 163] on li "[PERSON_NAME]" at bounding box center [849, 158] width 1401 height 15
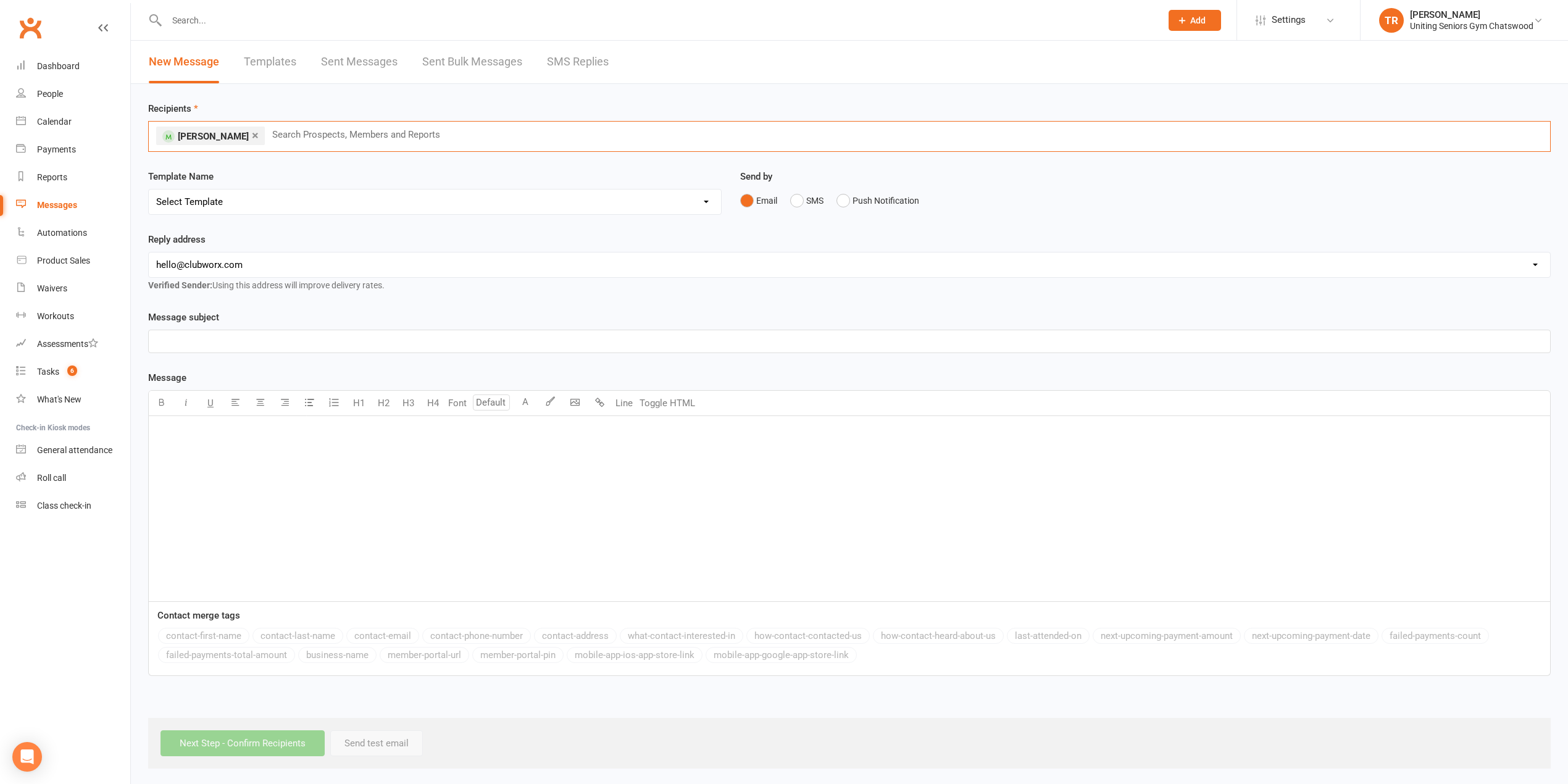
click at [267, 190] on div "Template Name Select Template [Email] PE2 - Bookings [Email] Christmas Closure …" at bounding box center [435, 192] width 573 height 46
click at [265, 193] on select "Select Template [Email] PE2 - Bookings [Email] Christmas Closure [SMS] Gym Open…" at bounding box center [435, 201] width 572 height 25
select select "7"
click at [149, 190] on select "Select Template [Email] PE2 - Bookings [Email] Christmas Closure [SMS] Gym Open…" at bounding box center [435, 201] width 572 height 25
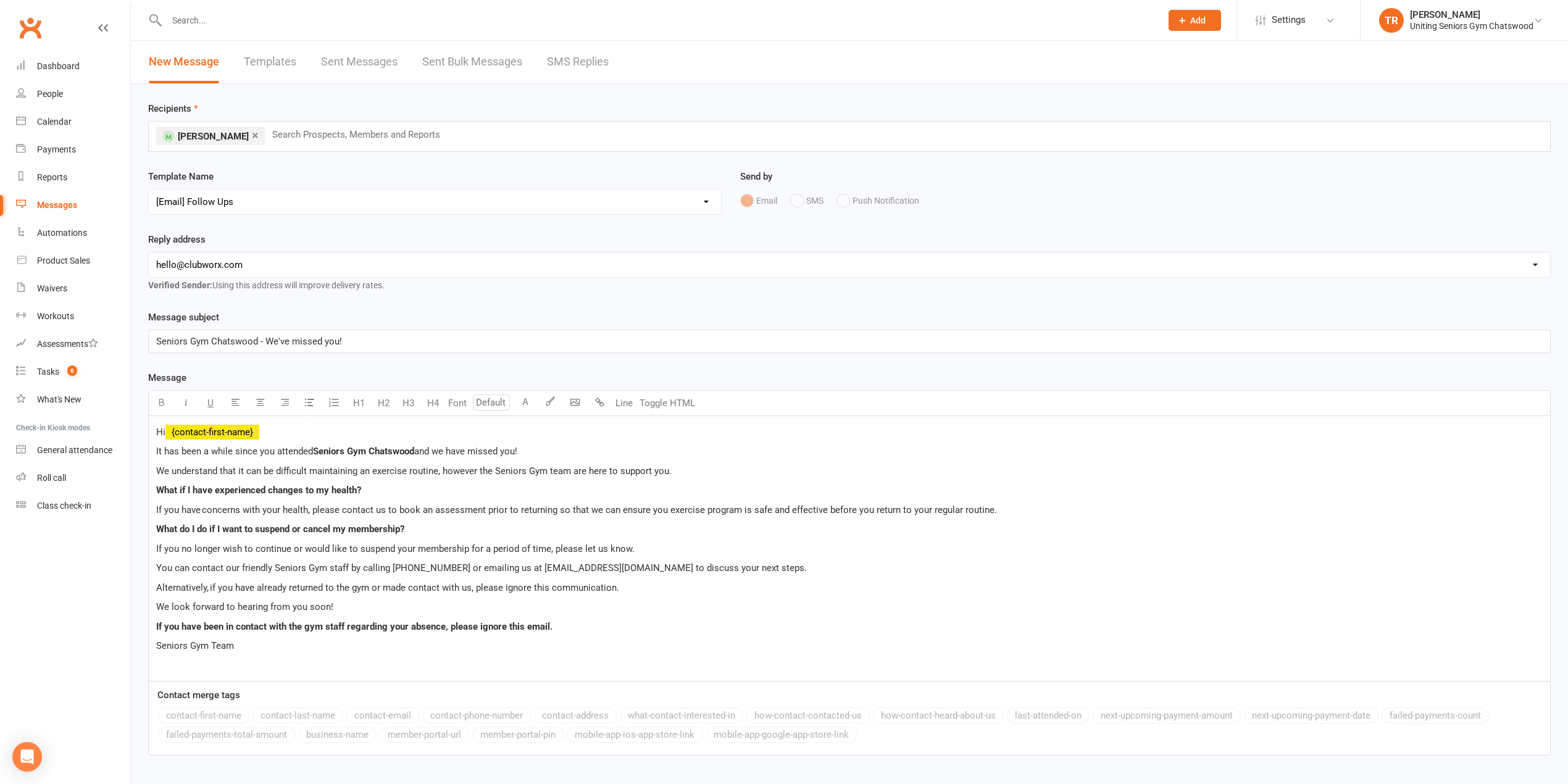
drag, startPoint x: 215, startPoint y: 264, endPoint x: 216, endPoint y: 276, distance: 12.0
click at [215, 264] on select "[EMAIL_ADDRESS][DOMAIN_NAME] [EMAIL_ADDRESS][DOMAIN_NAME] [EMAIL_ADDRESS][DOMAI…" at bounding box center [849, 264] width 1401 height 25
select select "13"
click at [149, 253] on select "[EMAIL_ADDRESS][DOMAIN_NAME] [EMAIL_ADDRESS][DOMAIN_NAME] [EMAIL_ADDRESS][DOMAI…" at bounding box center [849, 264] width 1401 height 25
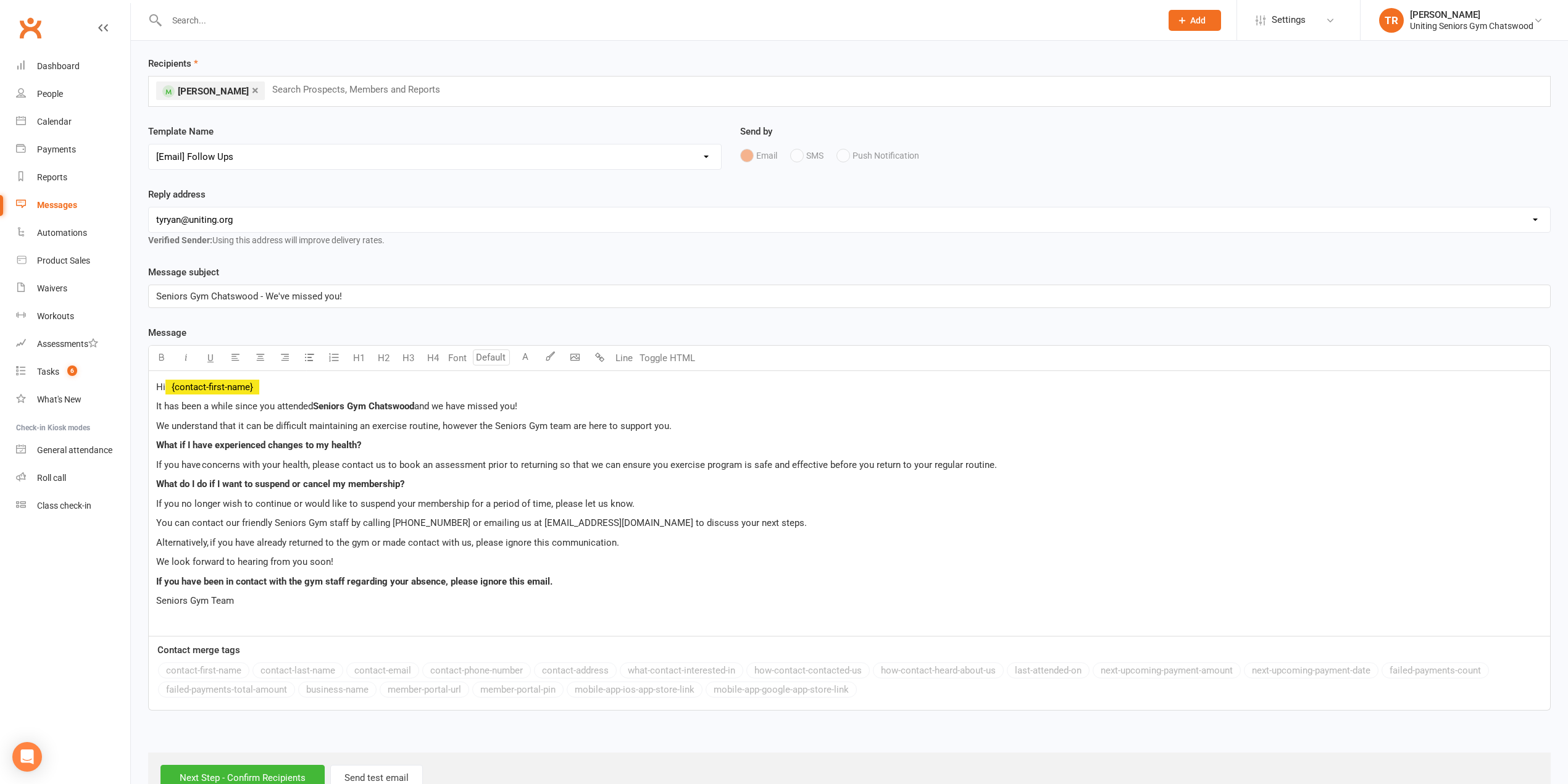
scroll to position [86, 0]
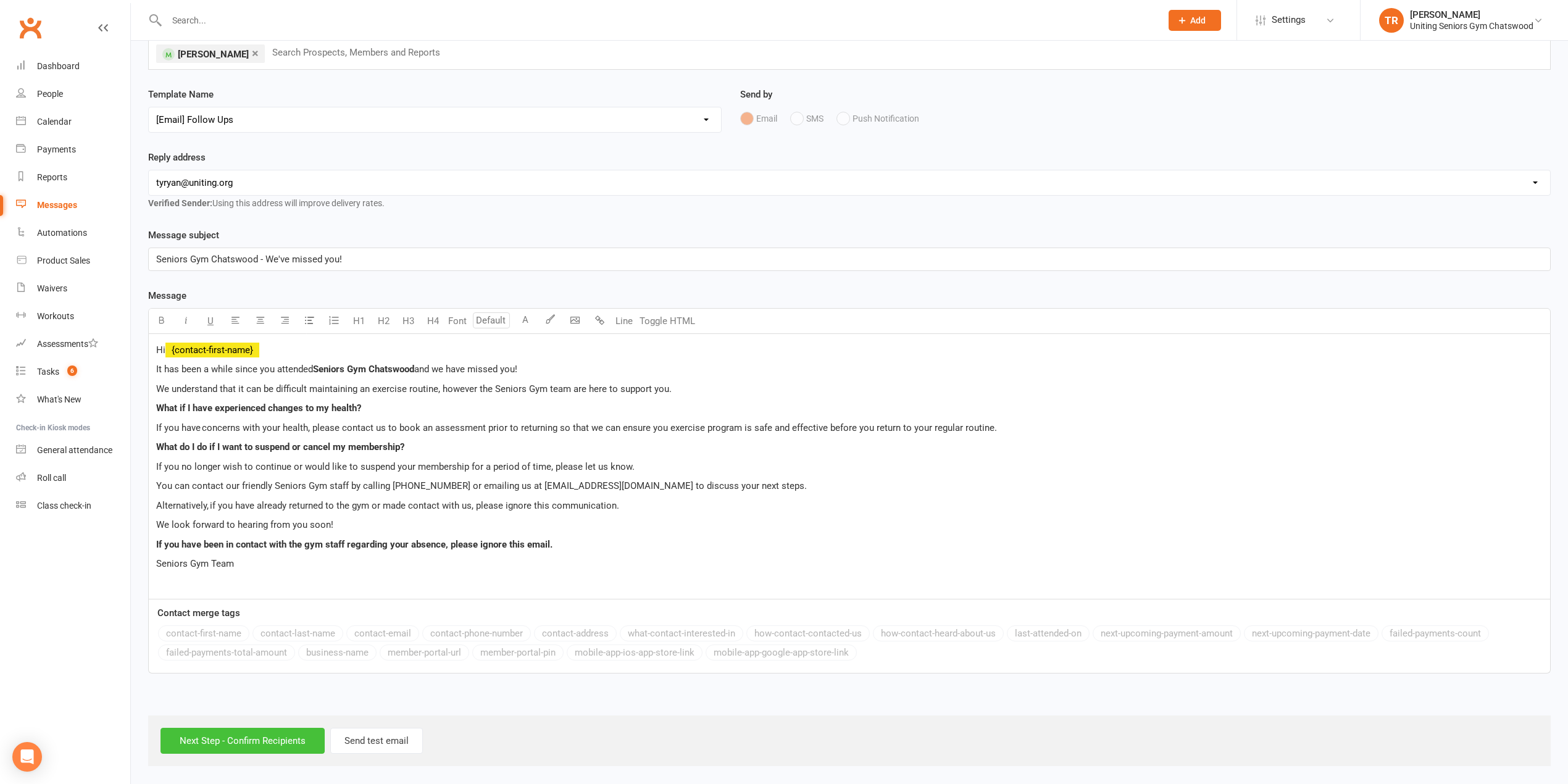
drag, startPoint x: 246, startPoint y: 731, endPoint x: 357, endPoint y: 670, distance: 126.7
click at [250, 731] on input "Next Step - Confirm Recipients" at bounding box center [243, 740] width 164 height 26
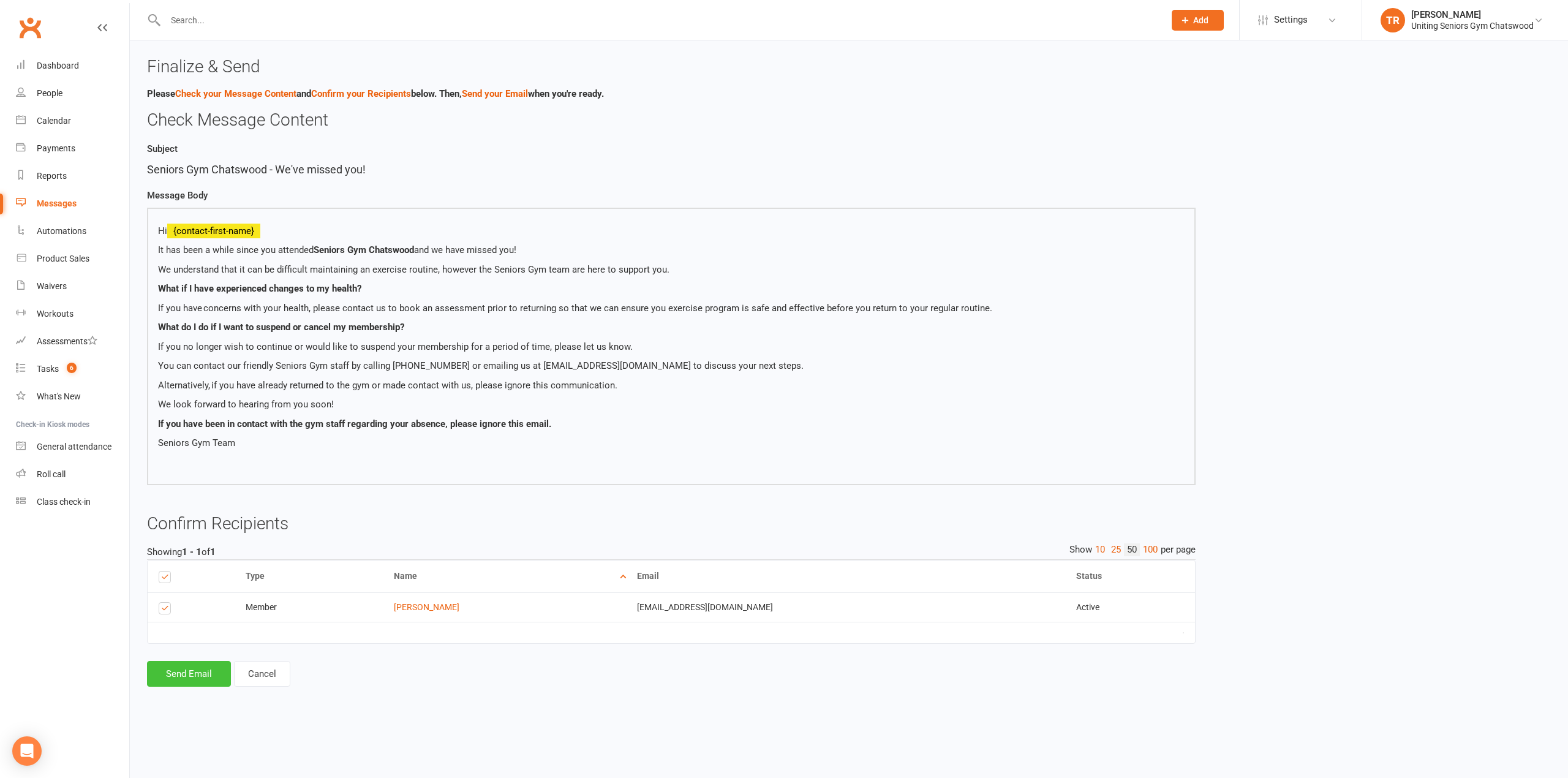
drag, startPoint x: 180, startPoint y: 682, endPoint x: 236, endPoint y: 659, distance: 60.5
click at [182, 682] on button "Send Email" at bounding box center [189, 673] width 84 height 26
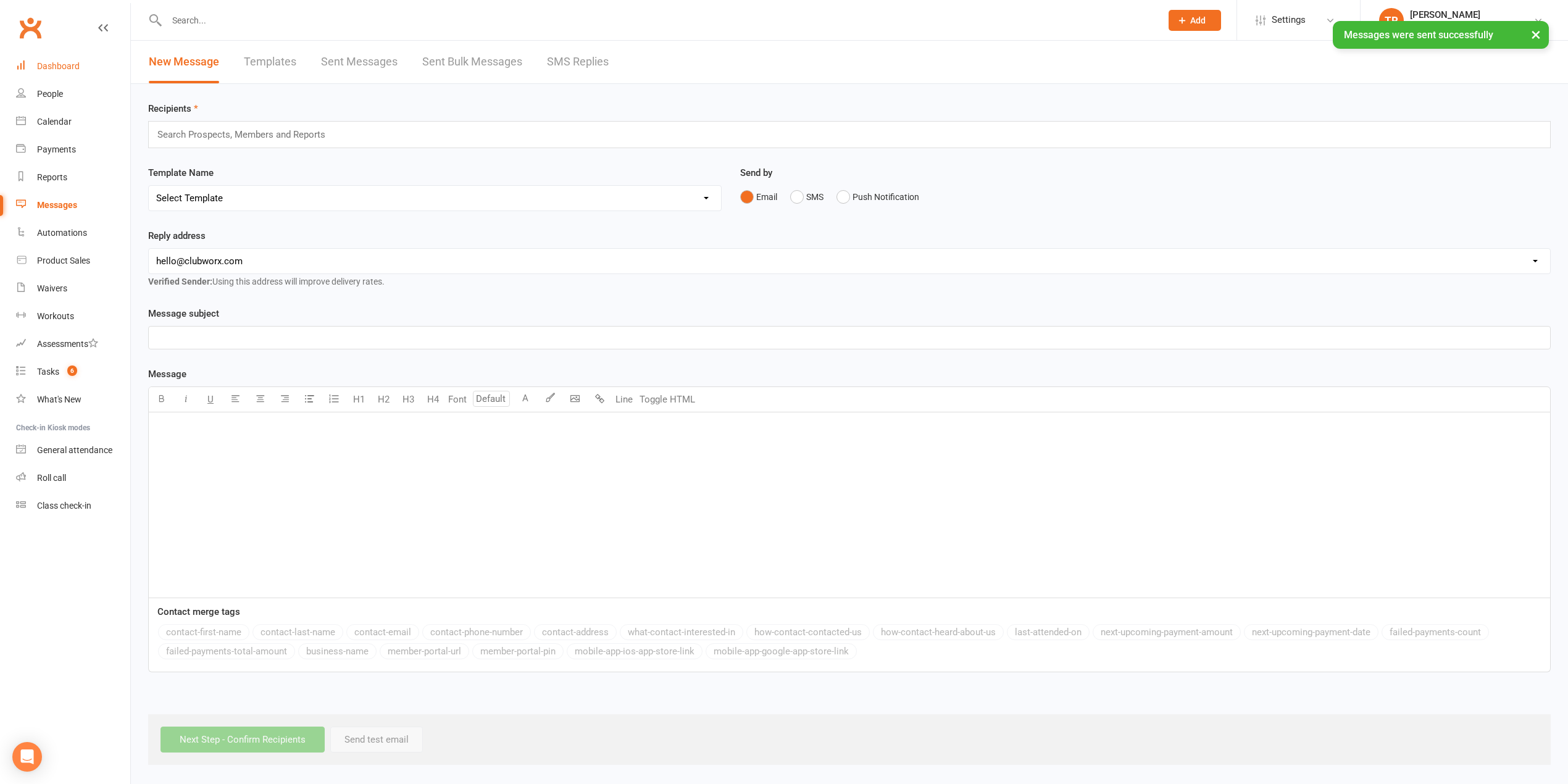
drag, startPoint x: 60, startPoint y: 60, endPoint x: 235, endPoint y: 129, distance: 188.1
click at [60, 60] on link "Dashboard" at bounding box center [73, 67] width 114 height 28
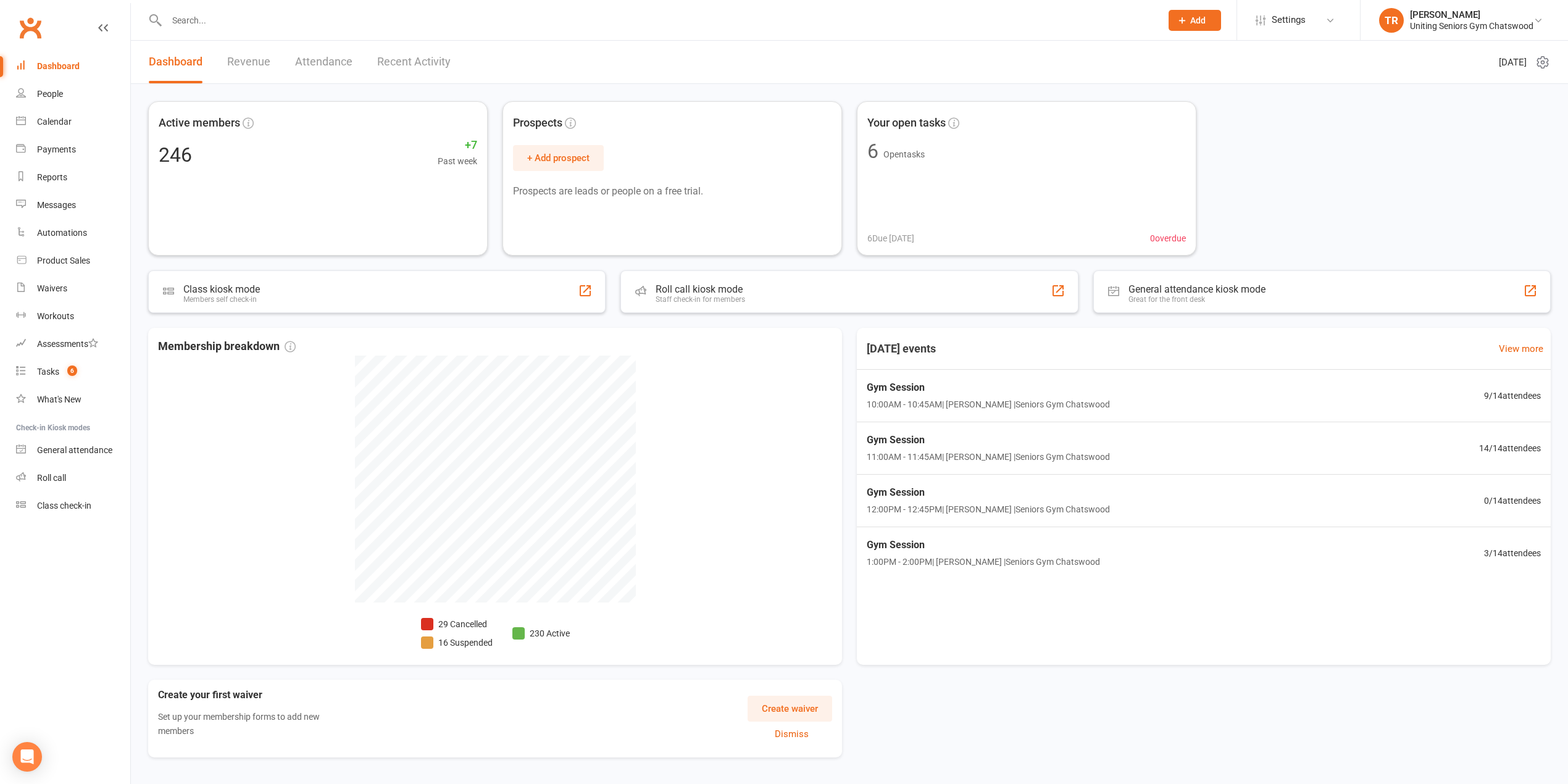
click at [283, 25] on input "text" at bounding box center [657, 20] width 990 height 17
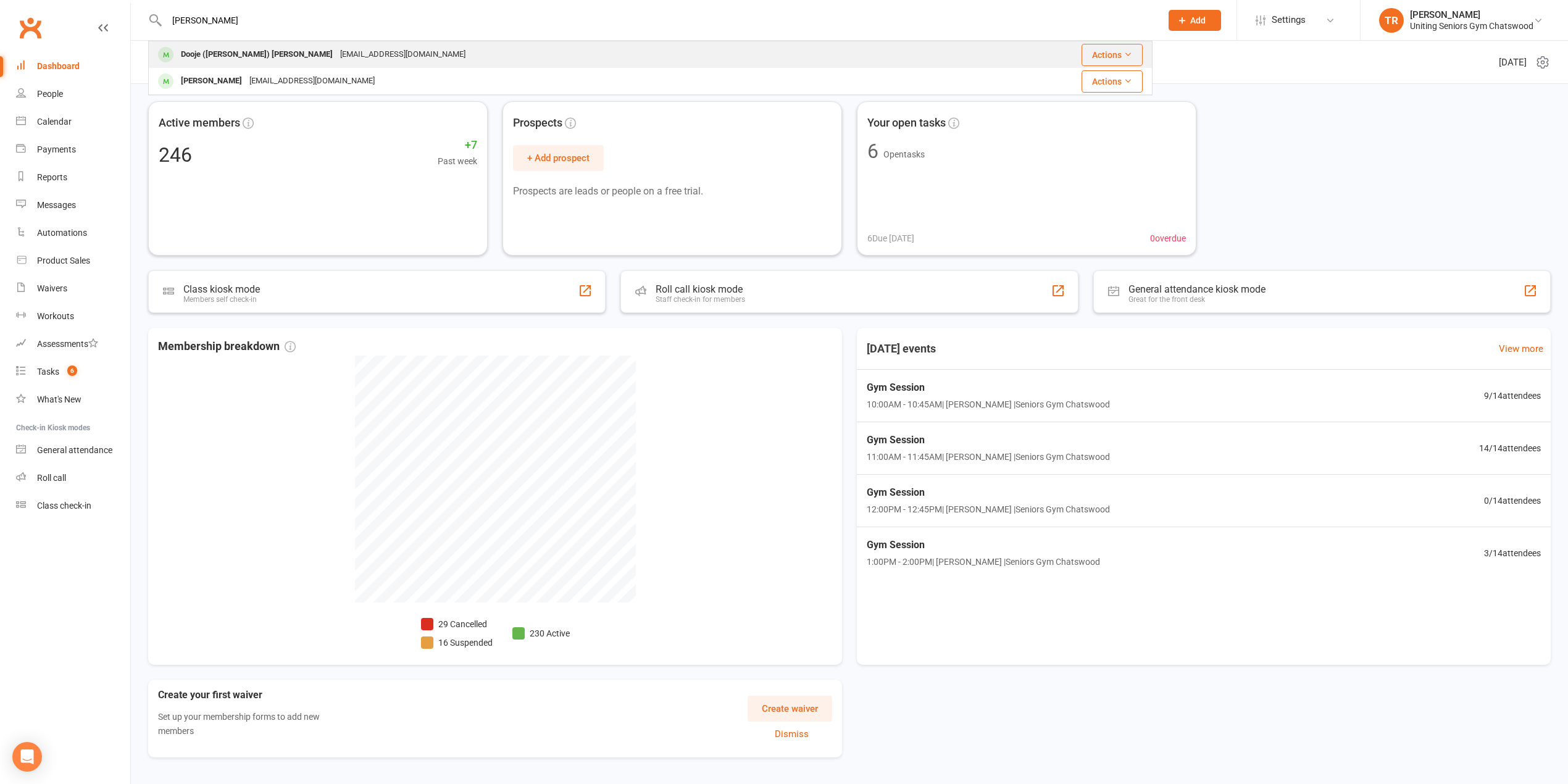
type input "[PERSON_NAME]"
click at [336, 50] on div "[EMAIL_ADDRESS][DOMAIN_NAME]" at bounding box center [402, 55] width 133 height 18
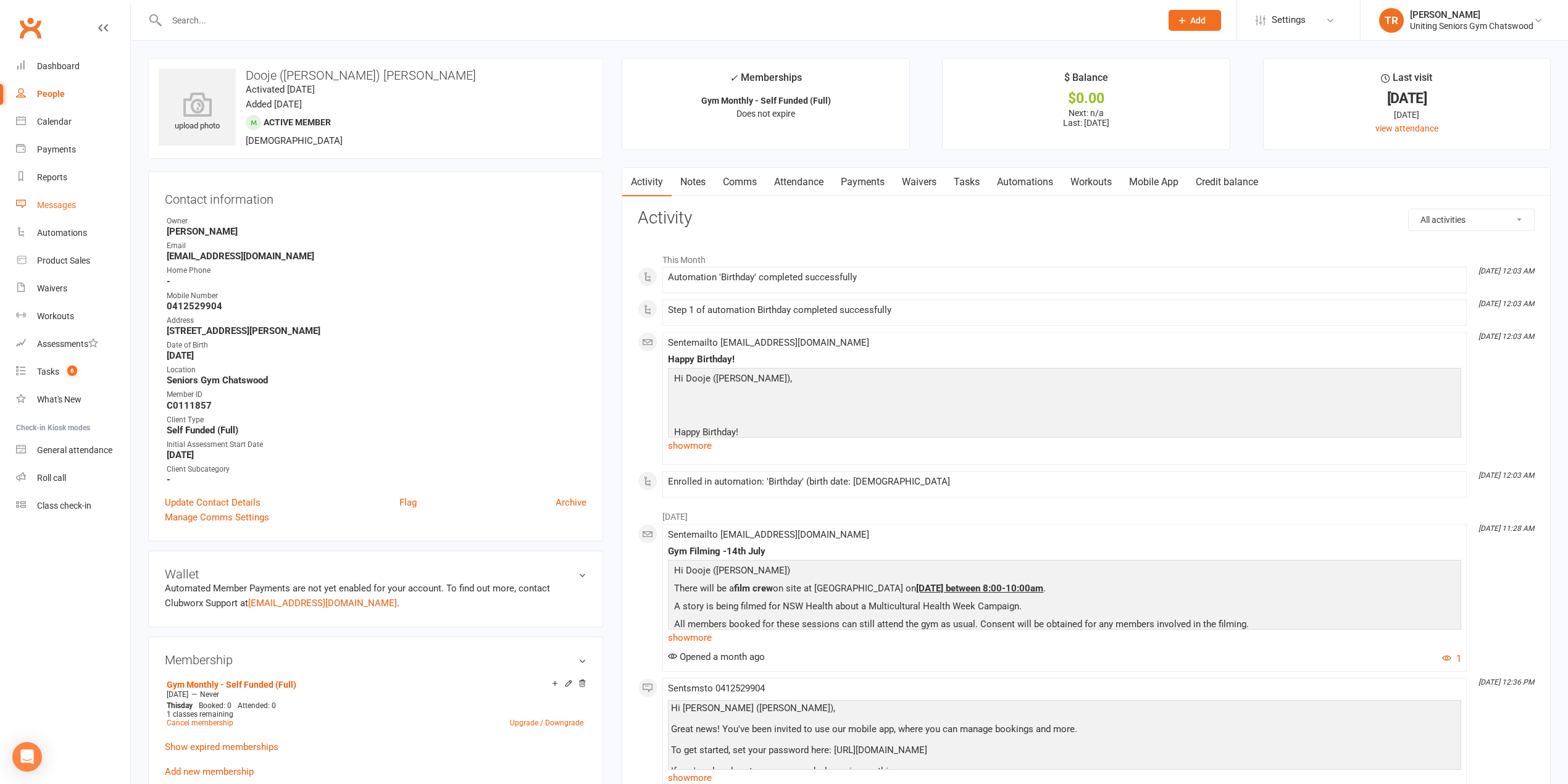
drag, startPoint x: 57, startPoint y: 208, endPoint x: 79, endPoint y: 201, distance: 23.1
click at [57, 207] on div "Messages" at bounding box center [56, 205] width 39 height 10
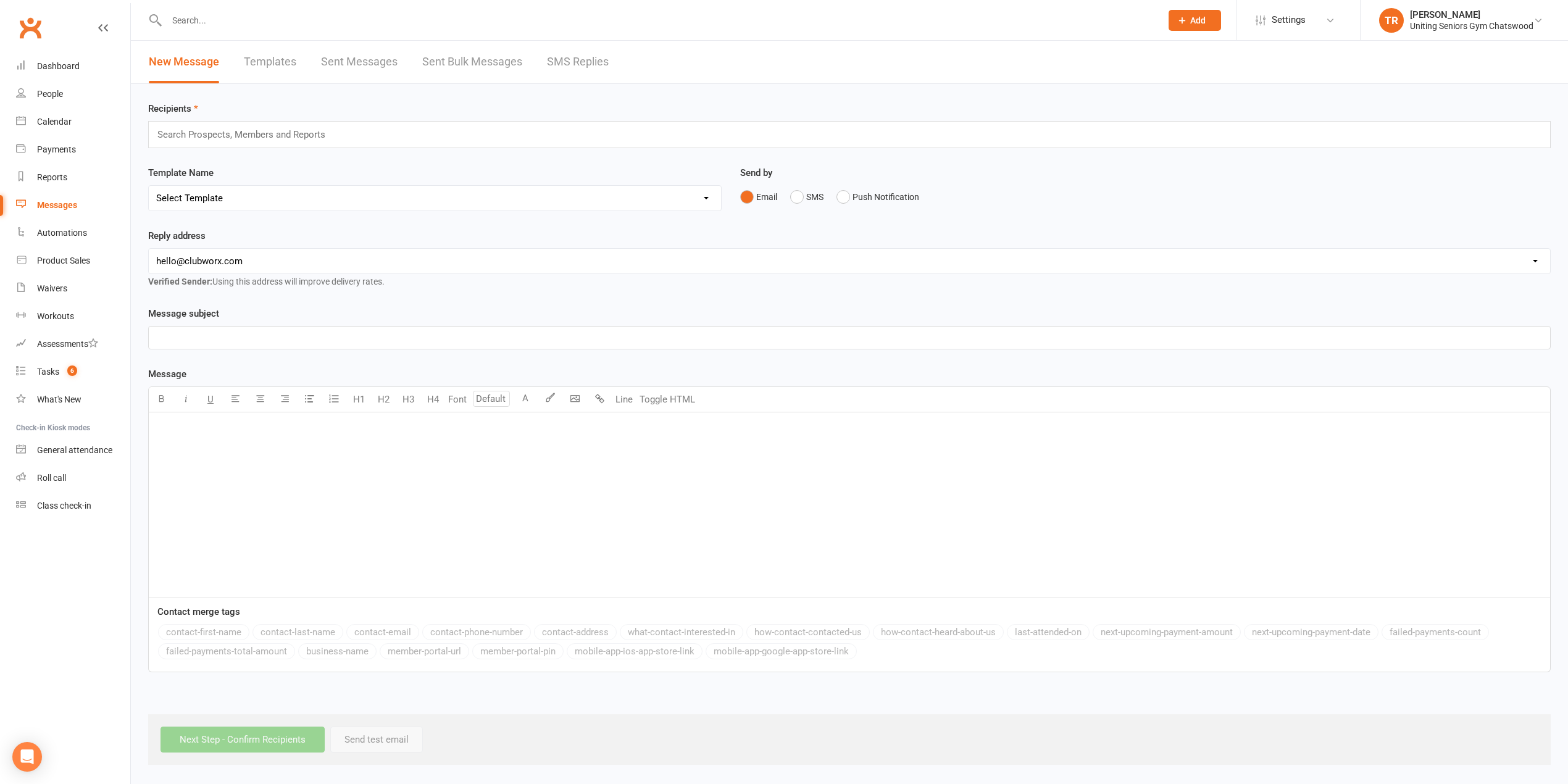
click at [231, 129] on input "text" at bounding box center [247, 134] width 181 height 16
drag, startPoint x: 217, startPoint y: 132, endPoint x: 203, endPoint y: 130, distance: 14.1
click at [218, 132] on div "Dooje [PERSON_NAME] Dooje [PERSON_NAME]" at bounding box center [849, 134] width 1403 height 27
drag, startPoint x: 228, startPoint y: 134, endPoint x: 143, endPoint y: 135, distance: 85.0
click at [147, 135] on div "Recipients Dooje [PERSON_NAME] [PERSON_NAME] Template Name Select Template [Ema…" at bounding box center [849, 424] width 1437 height 680
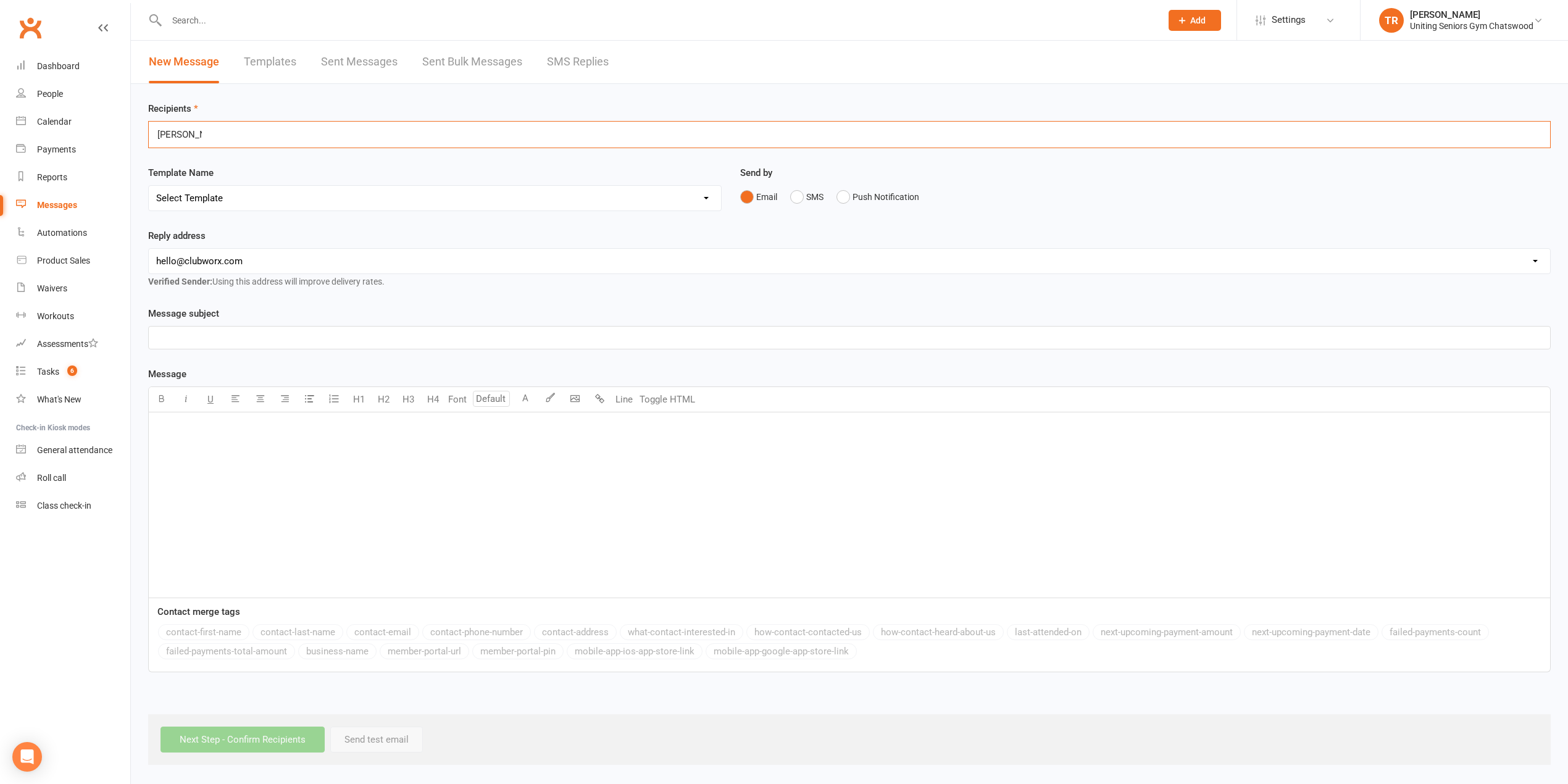
click at [292, 137] on div "Dooje [PERSON_NAME] Dooje [PERSON_NAME]" at bounding box center [849, 134] width 1403 height 27
type input "D"
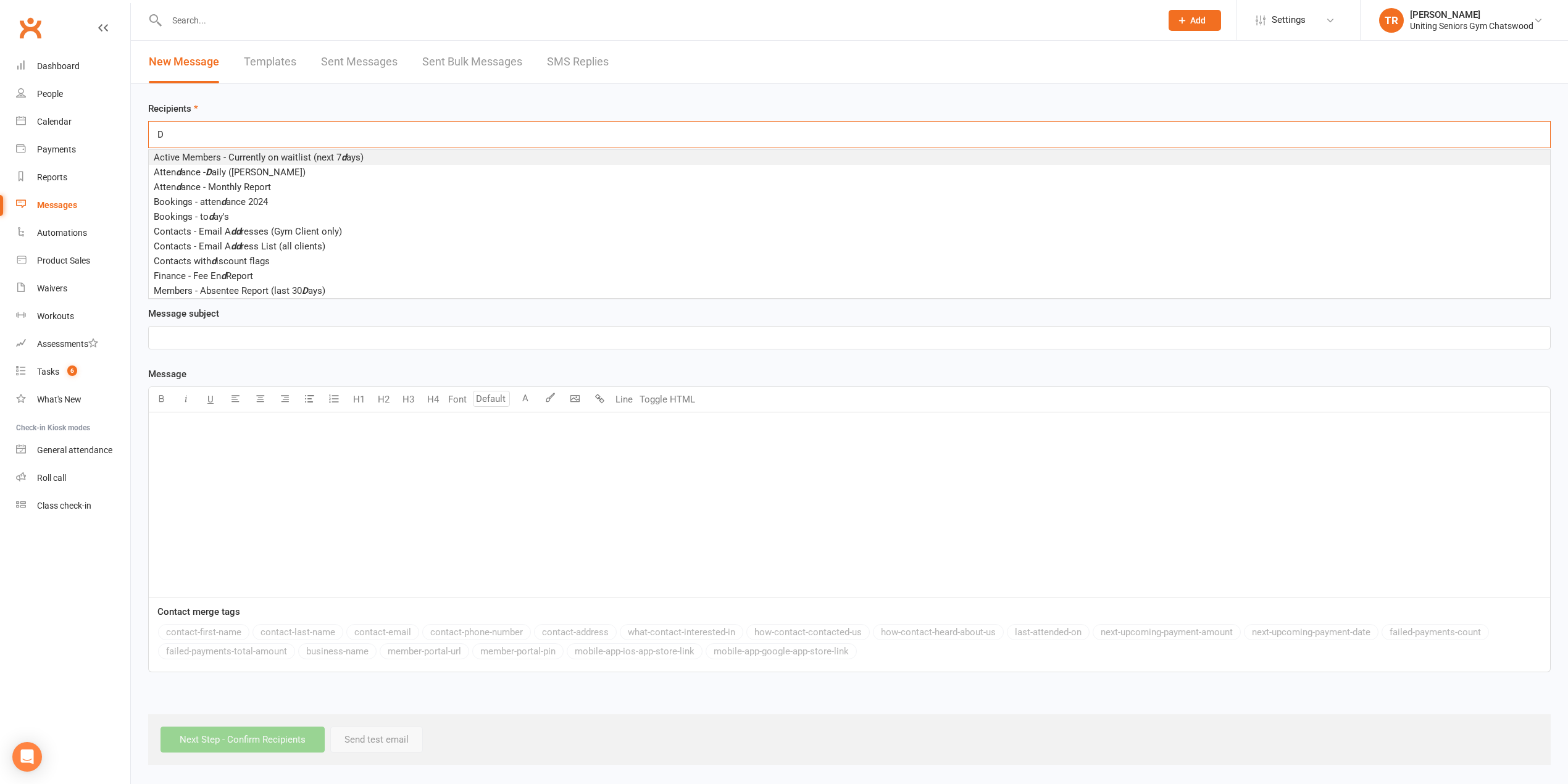
click at [67, 200] on div "Messages" at bounding box center [57, 205] width 40 height 10
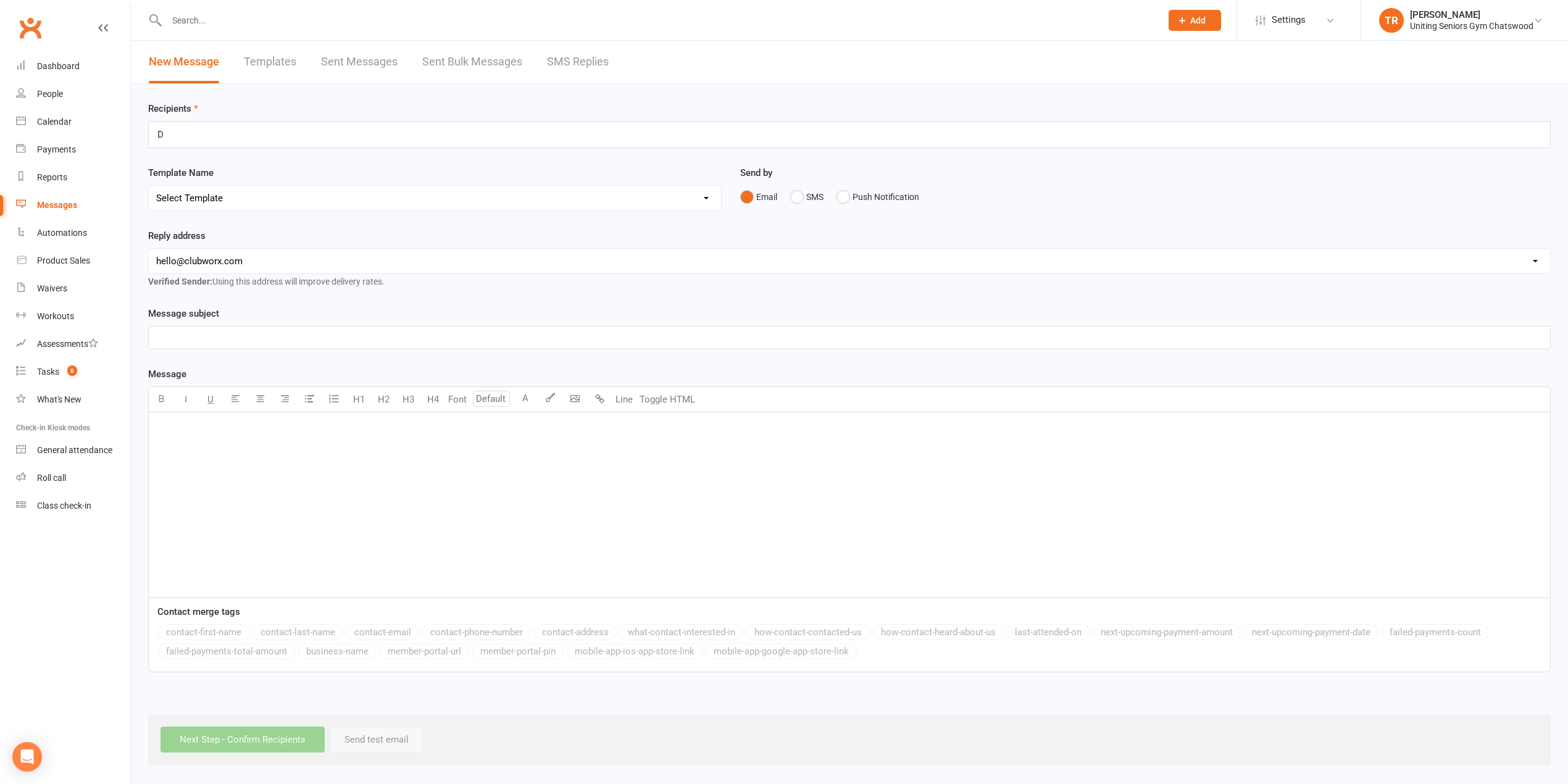
click at [67, 201] on div "Messages" at bounding box center [57, 205] width 40 height 10
drag, startPoint x: 164, startPoint y: 135, endPoint x: 200, endPoint y: 139, distance: 36.2
click at [167, 135] on input "D" at bounding box center [177, 134] width 42 height 16
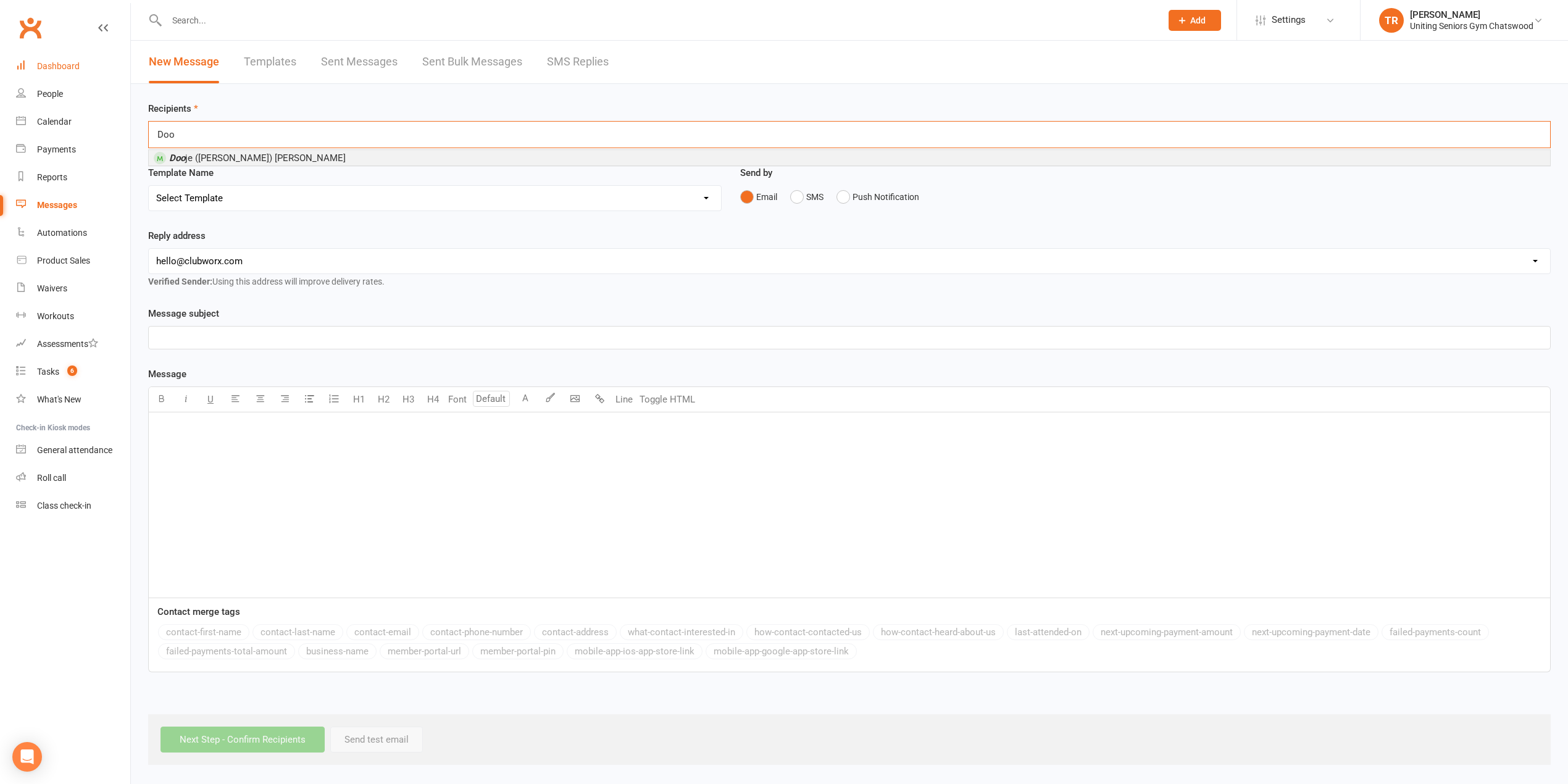
type input "Doo"
click at [69, 71] on div "Dashboard" at bounding box center [58, 66] width 43 height 10
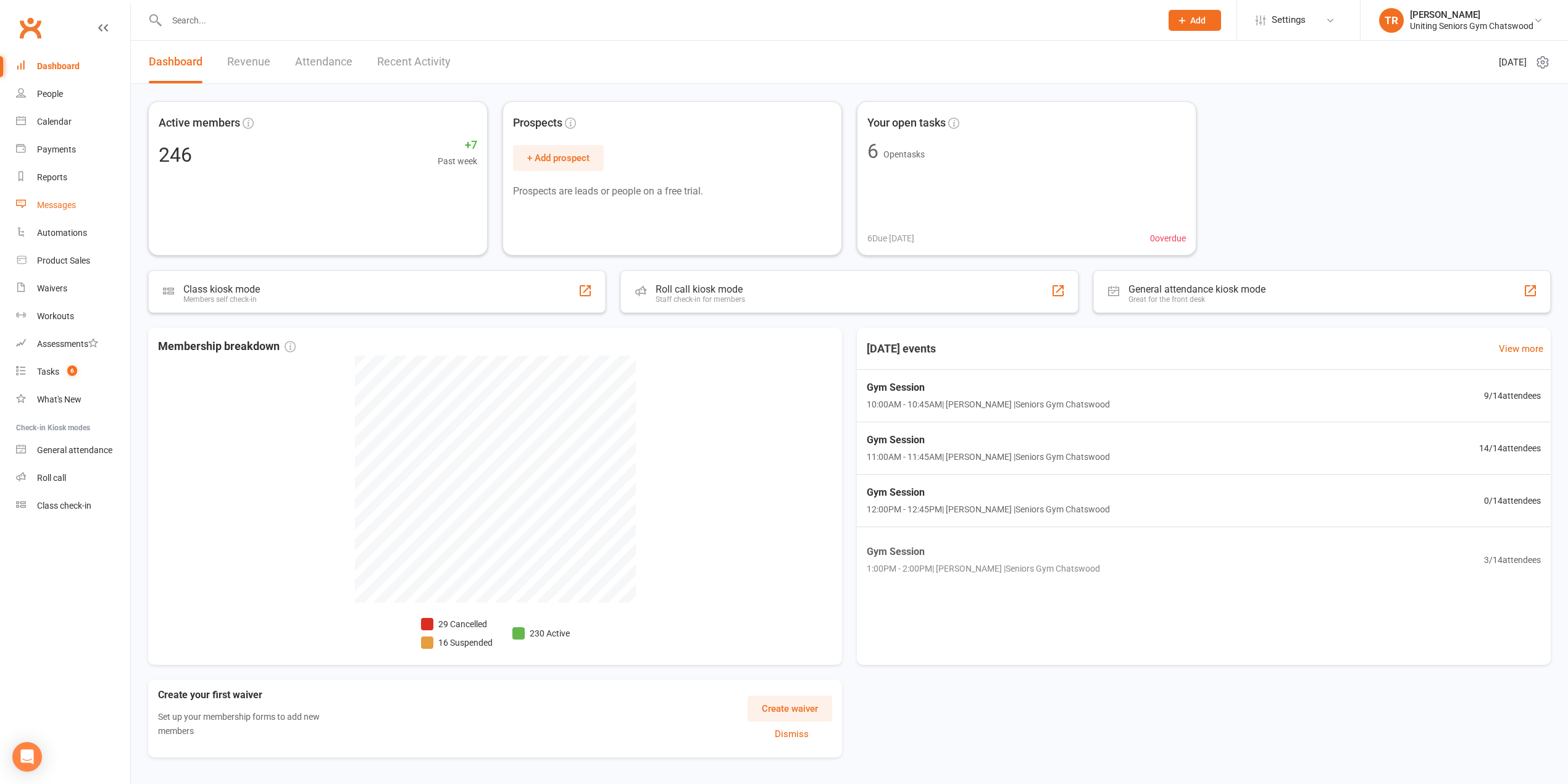
click at [64, 203] on div "Messages" at bounding box center [56, 205] width 39 height 10
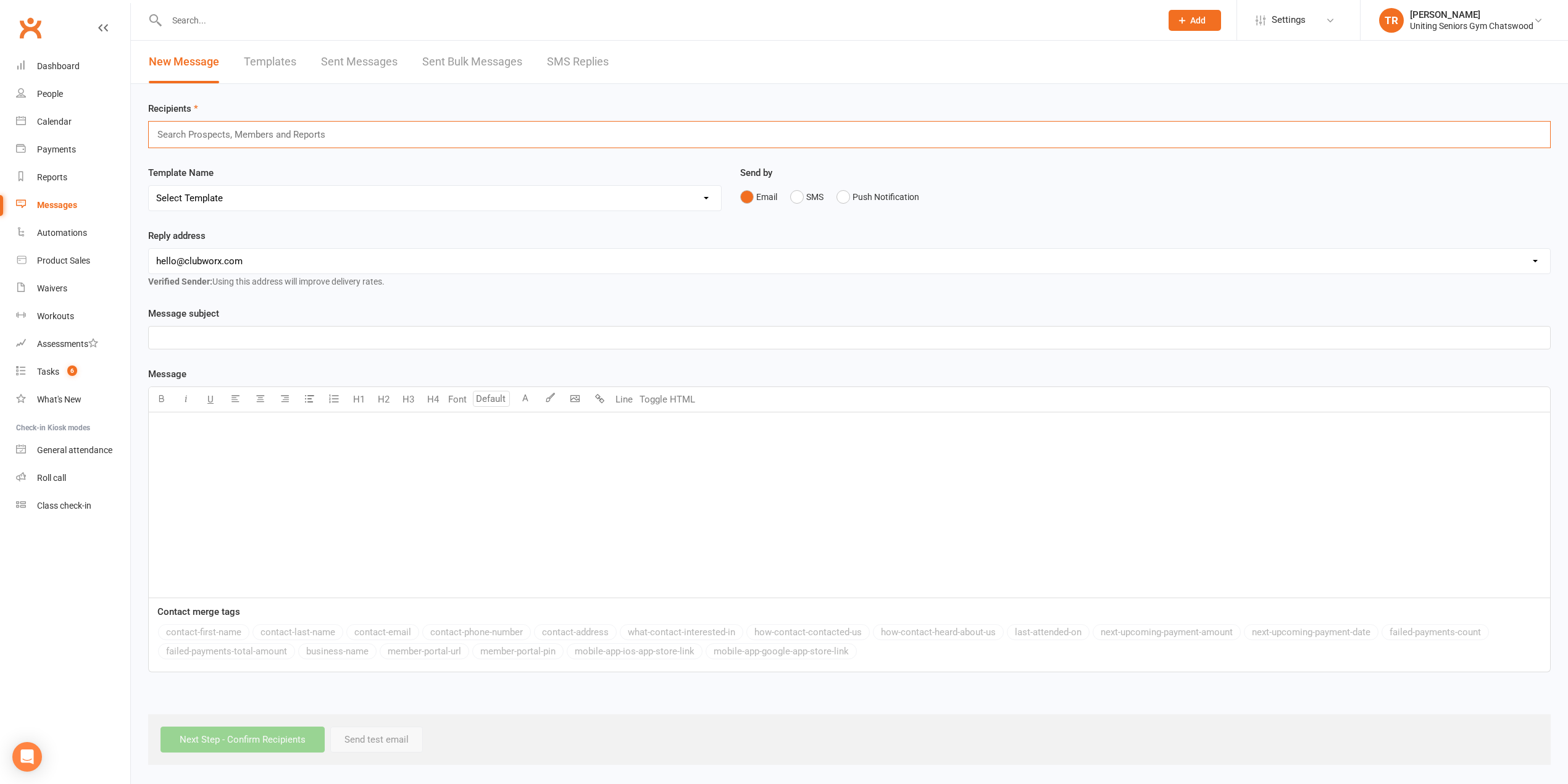
drag, startPoint x: 210, startPoint y: 141, endPoint x: 222, endPoint y: 140, distance: 12.0
click at [210, 141] on input "text" at bounding box center [247, 134] width 181 height 16
type input "Doo"
click at [248, 157] on li "Doo je ([PERSON_NAME]) [PERSON_NAME]" at bounding box center [849, 158] width 1401 height 15
drag, startPoint x: 228, startPoint y: 198, endPoint x: 235, endPoint y: 210, distance: 13.9
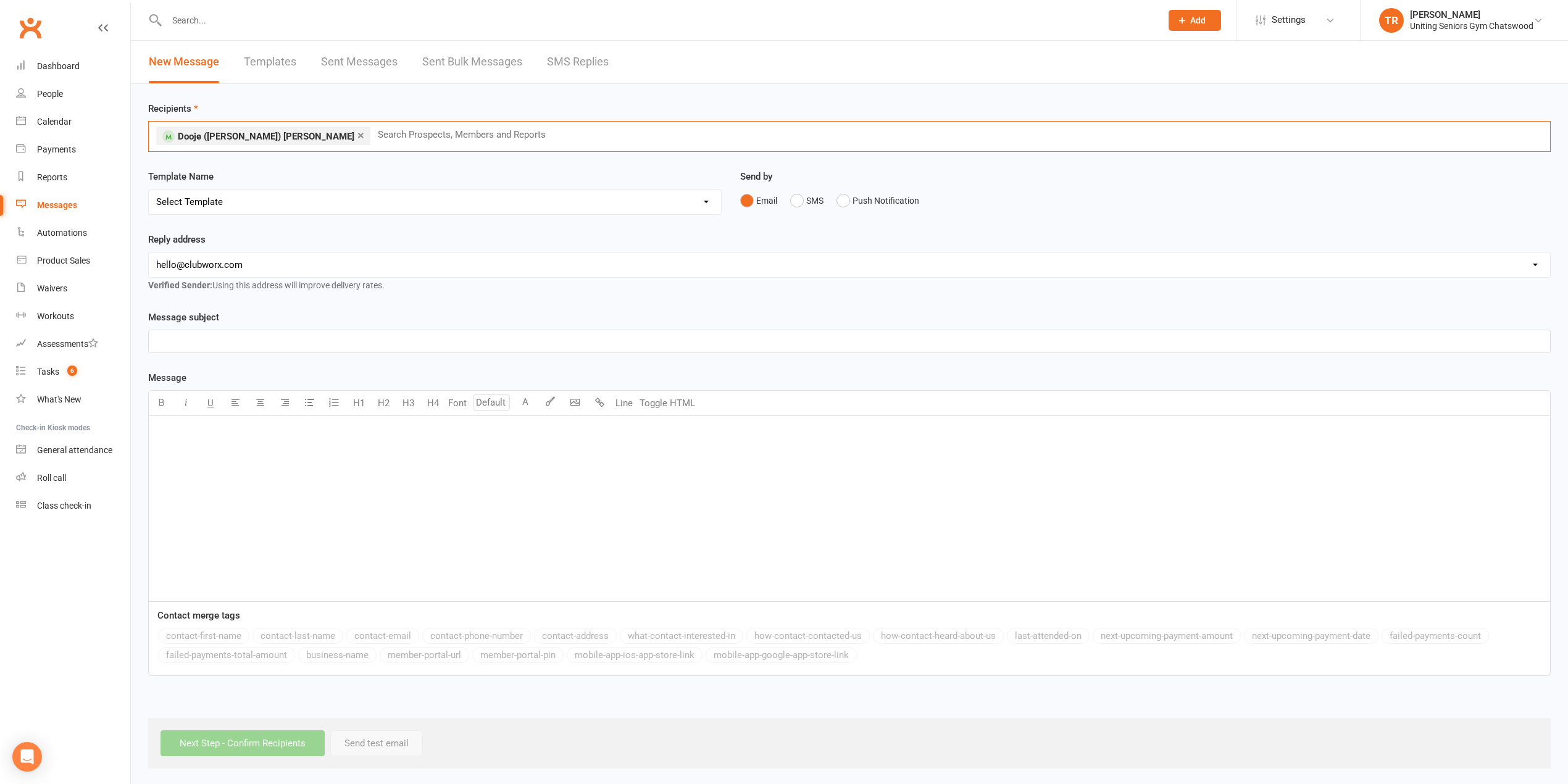
click at [228, 200] on select "Select Template [Email] PE2 - Bookings [Email] Christmas Closure [SMS] Gym Open…" at bounding box center [435, 201] width 572 height 25
select select "7"
click at [149, 190] on select "Select Template [Email] PE2 - Bookings [Email] Christmas Closure [SMS] Gym Open…" at bounding box center [435, 201] width 572 height 25
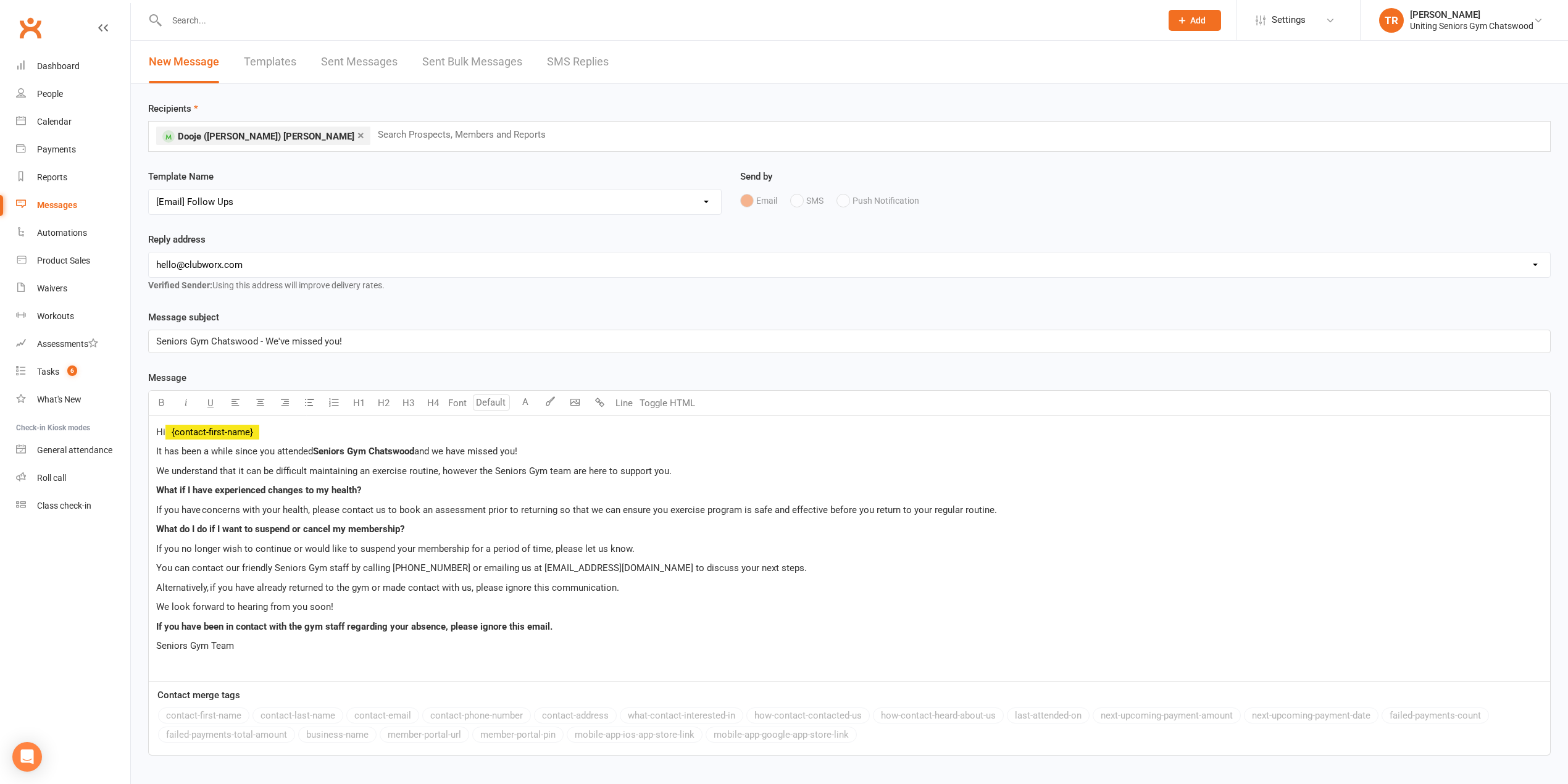
click at [240, 262] on select "[EMAIL_ADDRESS][DOMAIN_NAME] [EMAIL_ADDRESS][DOMAIN_NAME] [EMAIL_ADDRESS][DOMAI…" at bounding box center [849, 264] width 1401 height 25
select select "13"
click at [149, 253] on select "[EMAIL_ADDRESS][DOMAIN_NAME] [EMAIL_ADDRESS][DOMAIN_NAME] [EMAIL_ADDRESS][DOMAI…" at bounding box center [849, 264] width 1401 height 25
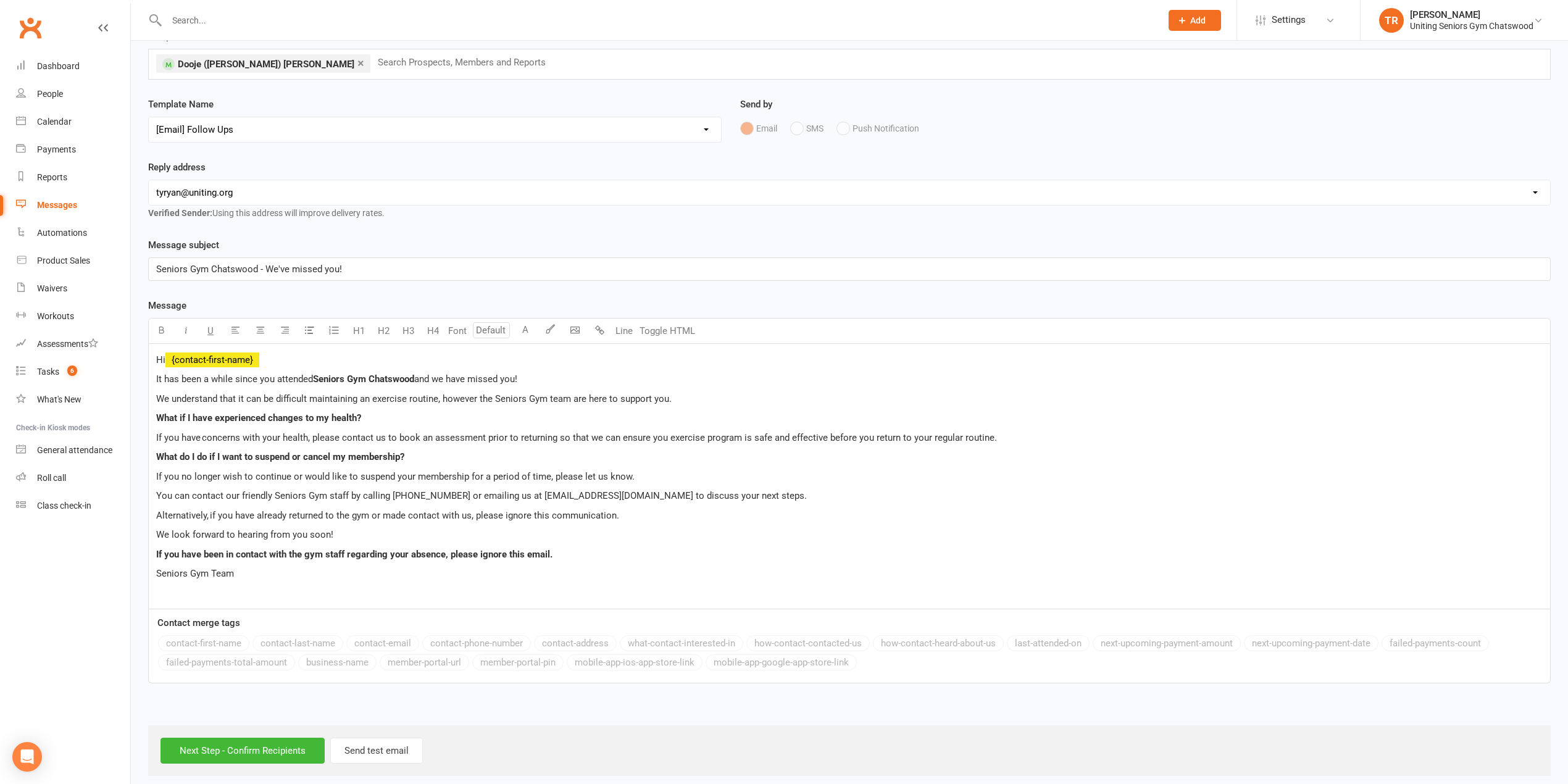
scroll to position [86, 0]
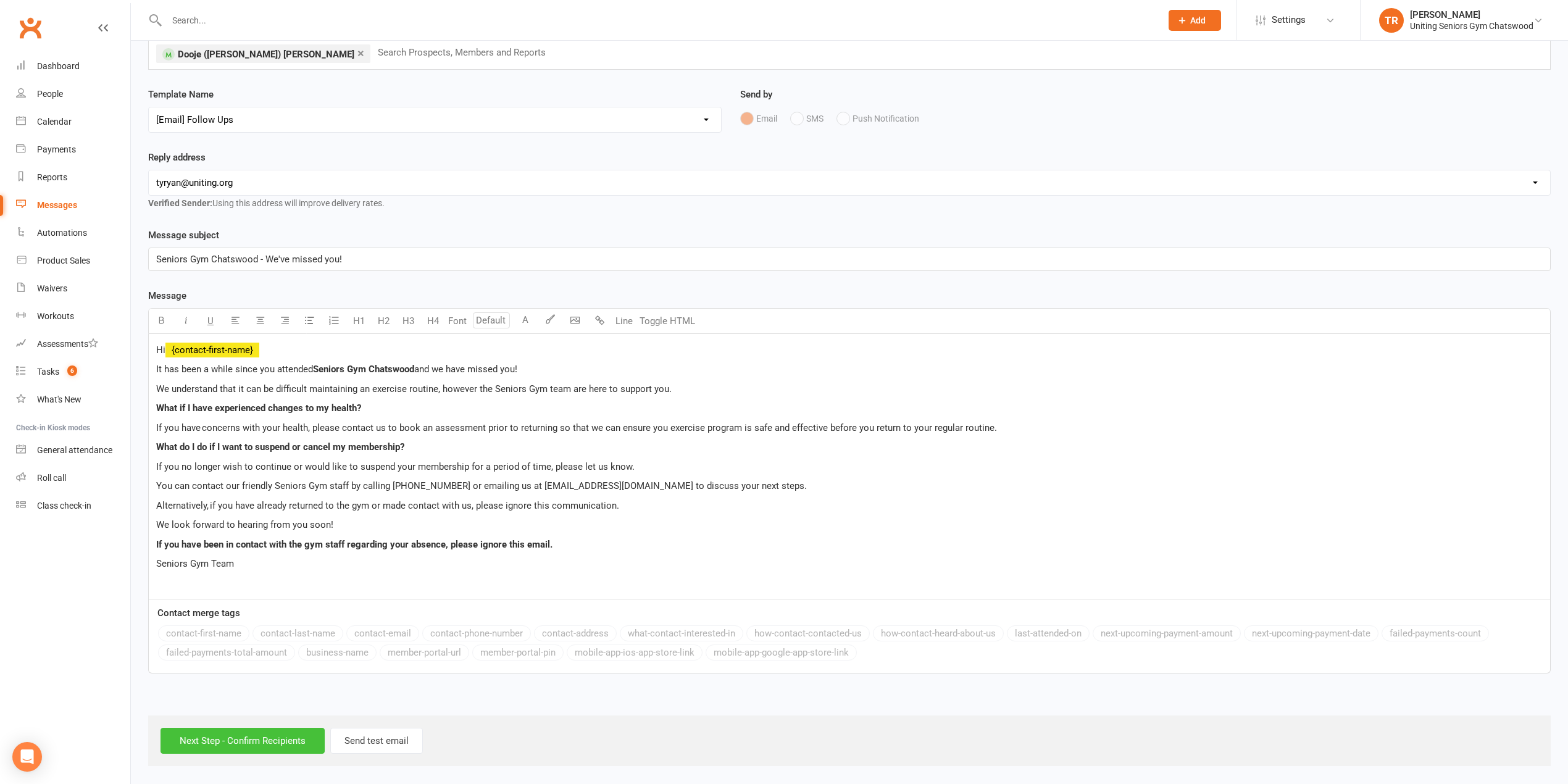
click at [241, 741] on input "Next Step - Confirm Recipients" at bounding box center [243, 740] width 164 height 26
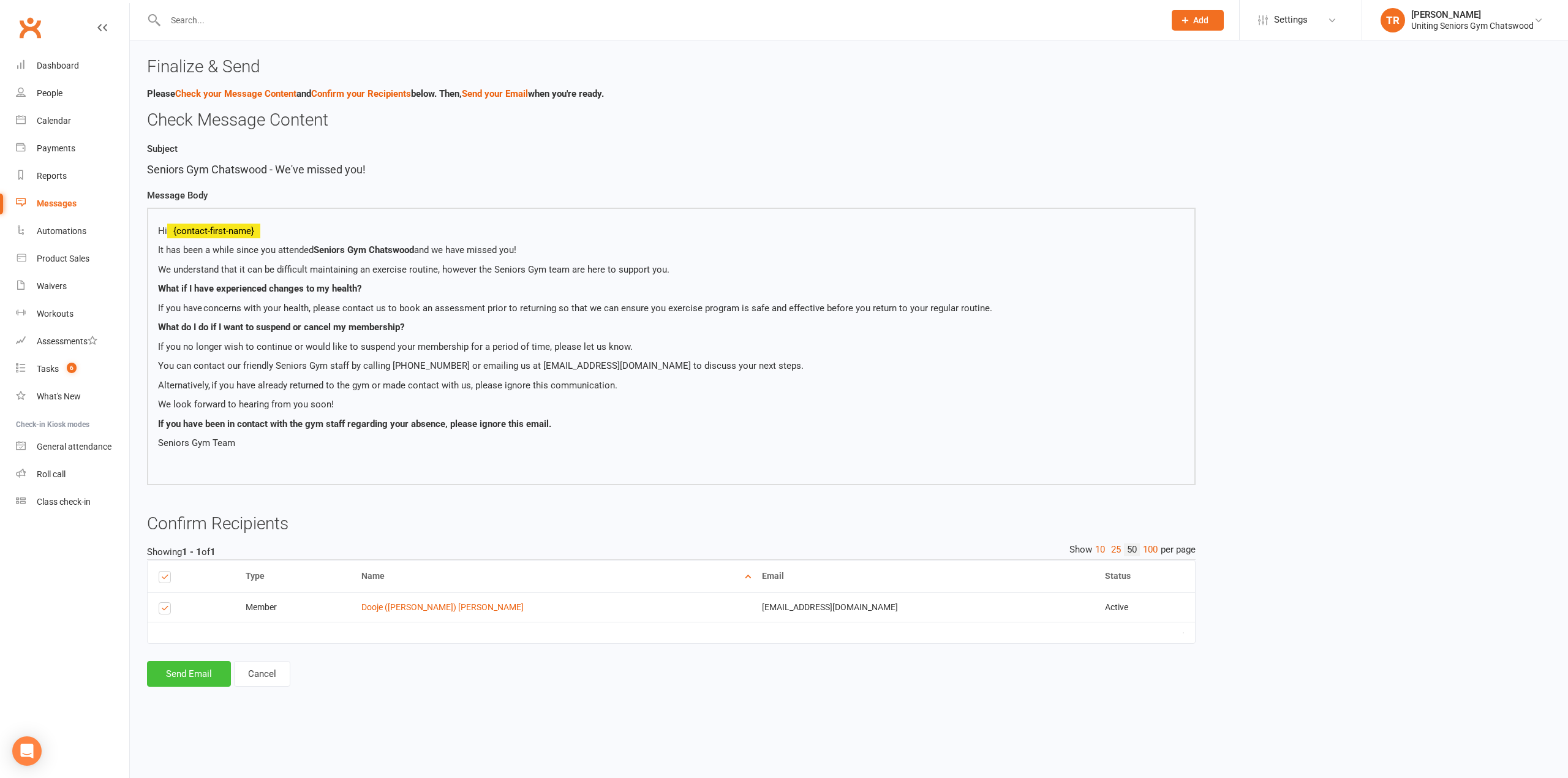
drag, startPoint x: 197, startPoint y: 675, endPoint x: 221, endPoint y: 677, distance: 24.1
click at [197, 675] on button "Send Email" at bounding box center [189, 673] width 84 height 26
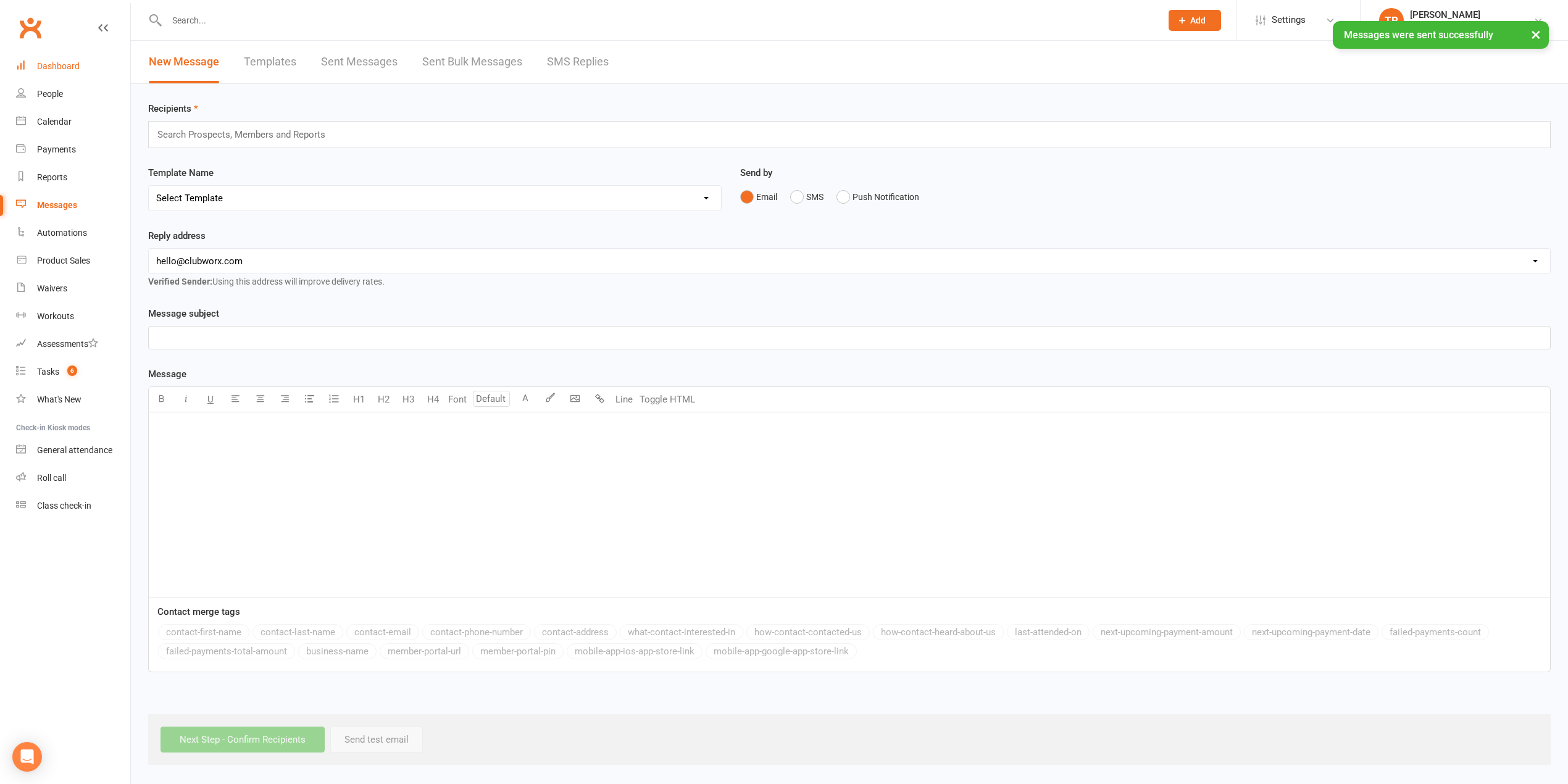
drag, startPoint x: 68, startPoint y: 65, endPoint x: 489, endPoint y: 153, distance: 430.1
click at [69, 65] on div "Dashboard" at bounding box center [58, 66] width 43 height 10
